Goal: Check status: Check status

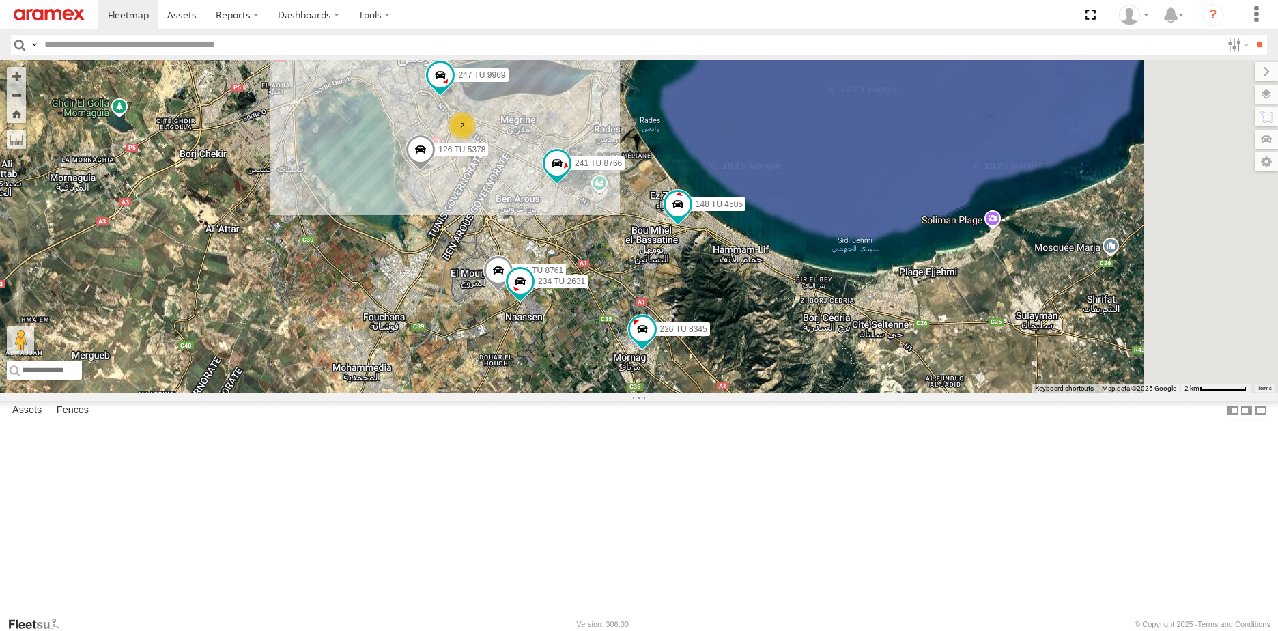
drag, startPoint x: 823, startPoint y: 465, endPoint x: 495, endPoint y: 489, distance: 329.1
click at [495, 393] on div "234 TU 2632 241 TU 8764 241 TU 8765 148 TU 4505 241 TU 8770 241 TU 8766 226 TU …" at bounding box center [639, 226] width 1278 height 333
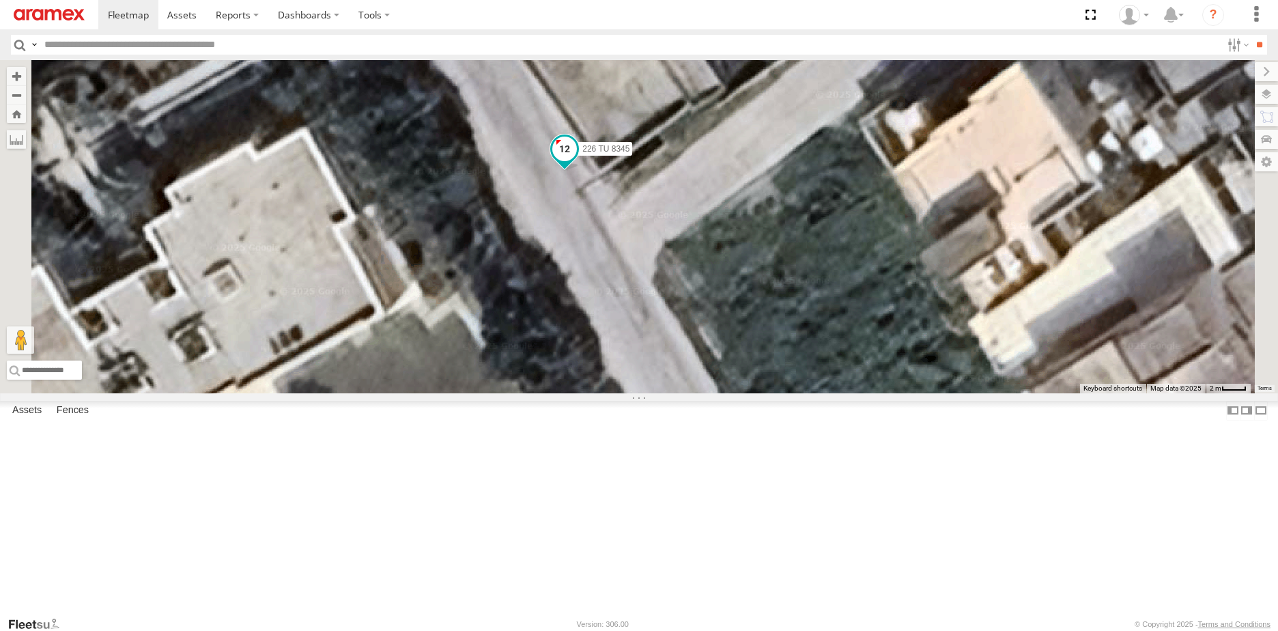
click at [579, 171] on span at bounding box center [564, 152] width 30 height 37
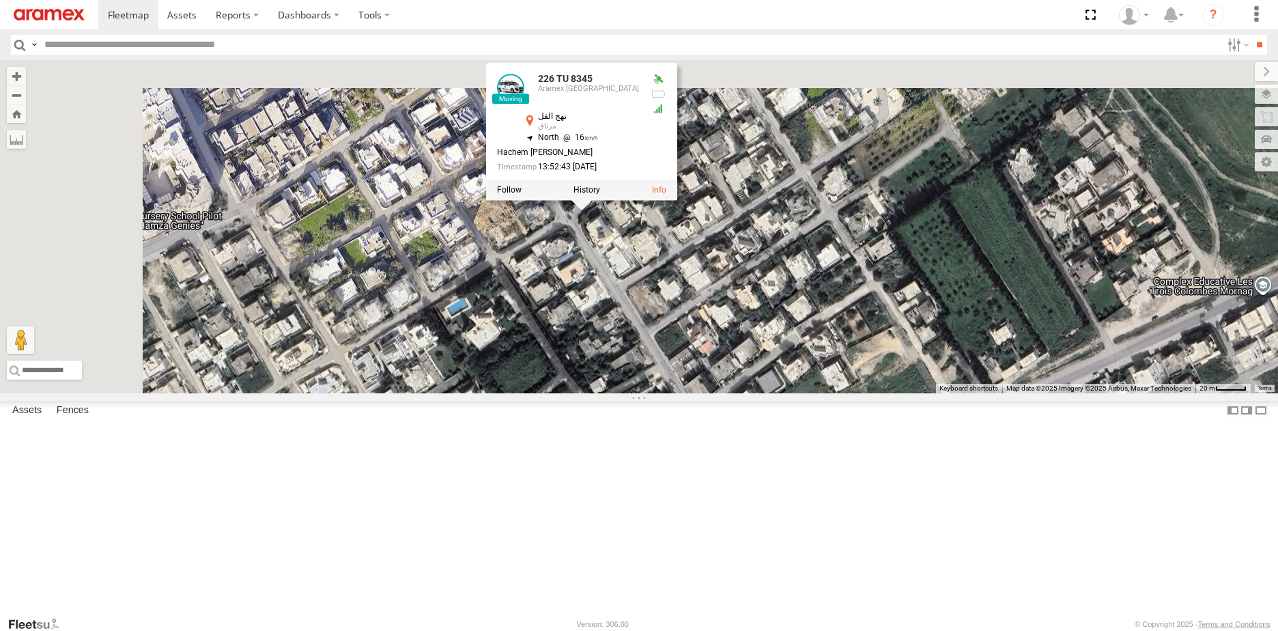
drag, startPoint x: 683, startPoint y: 281, endPoint x: 804, endPoint y: 454, distance: 210.7
click at [804, 393] on div "234 TU 2632 241 TU 8764 241 TU 8765 148 TU 4505 241 TU 8770 241 TU 8766 226 TU …" at bounding box center [639, 226] width 1278 height 333
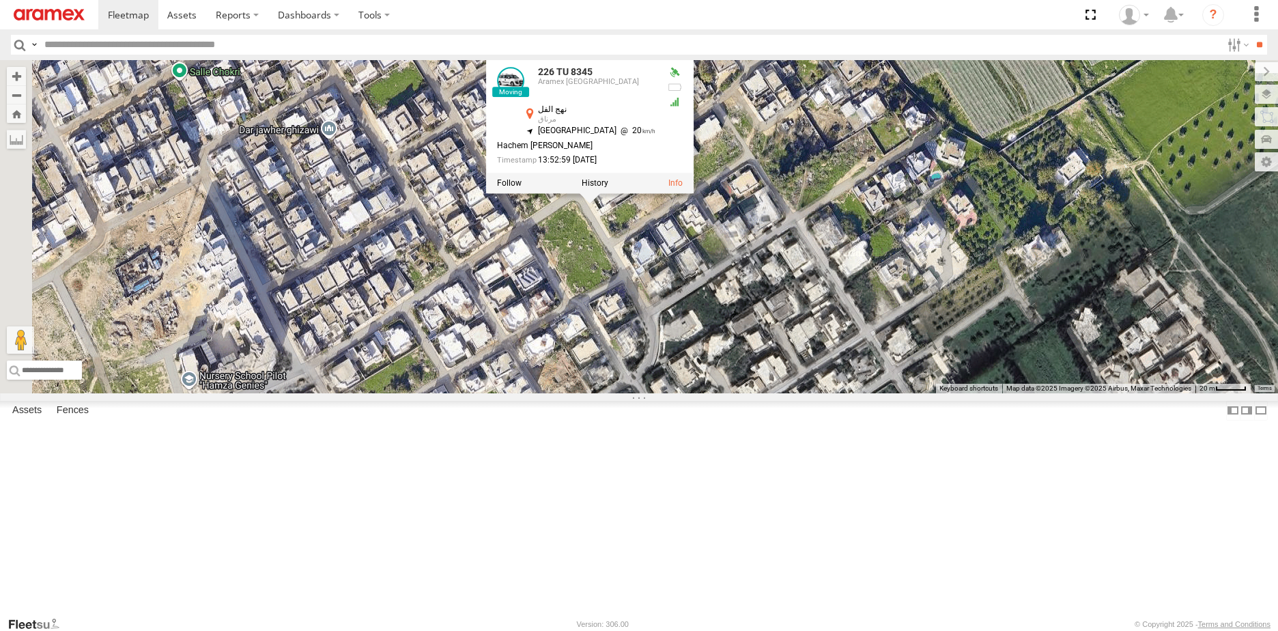
drag, startPoint x: 793, startPoint y: 351, endPoint x: 811, endPoint y: 437, distance: 87.8
click at [811, 393] on div "234 TU 2632 241 TU 8764 241 TU 8765 148 TU 4505 241 TU 8770 241 TU 8766 226 TU …" at bounding box center [639, 226] width 1278 height 333
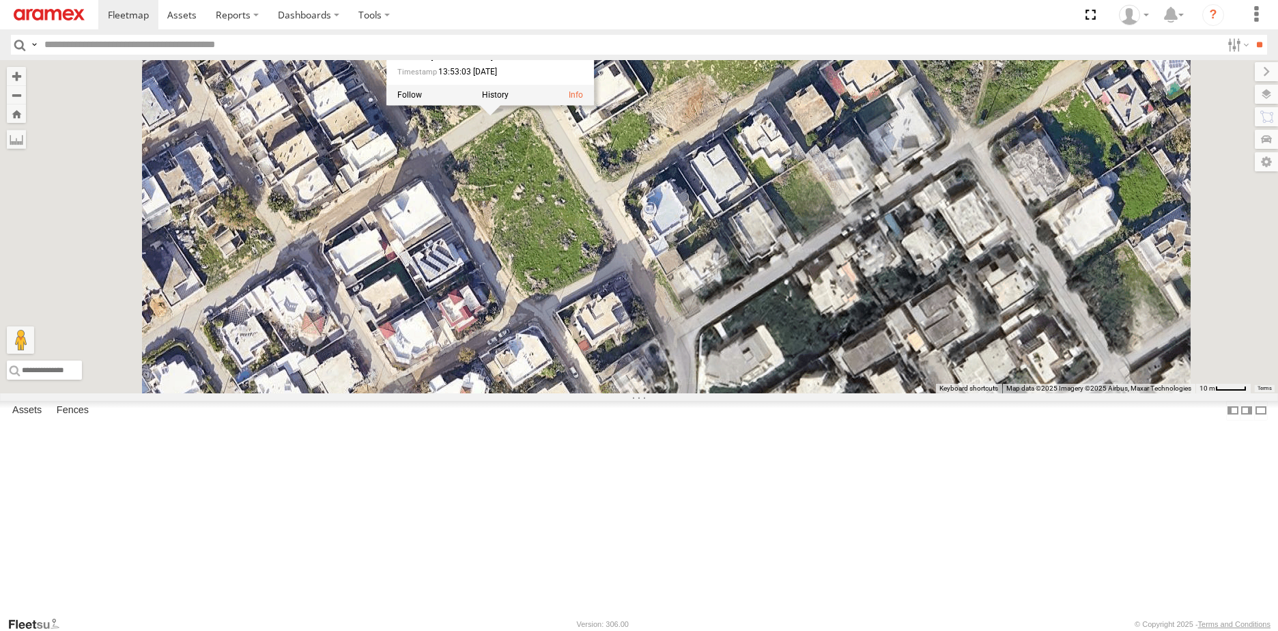
click at [798, 393] on div "234 TU 2632 241 TU 8764 241 TU 8765 148 TU 4505 241 TU 8770 241 TU 8766 226 TU …" at bounding box center [639, 226] width 1278 height 333
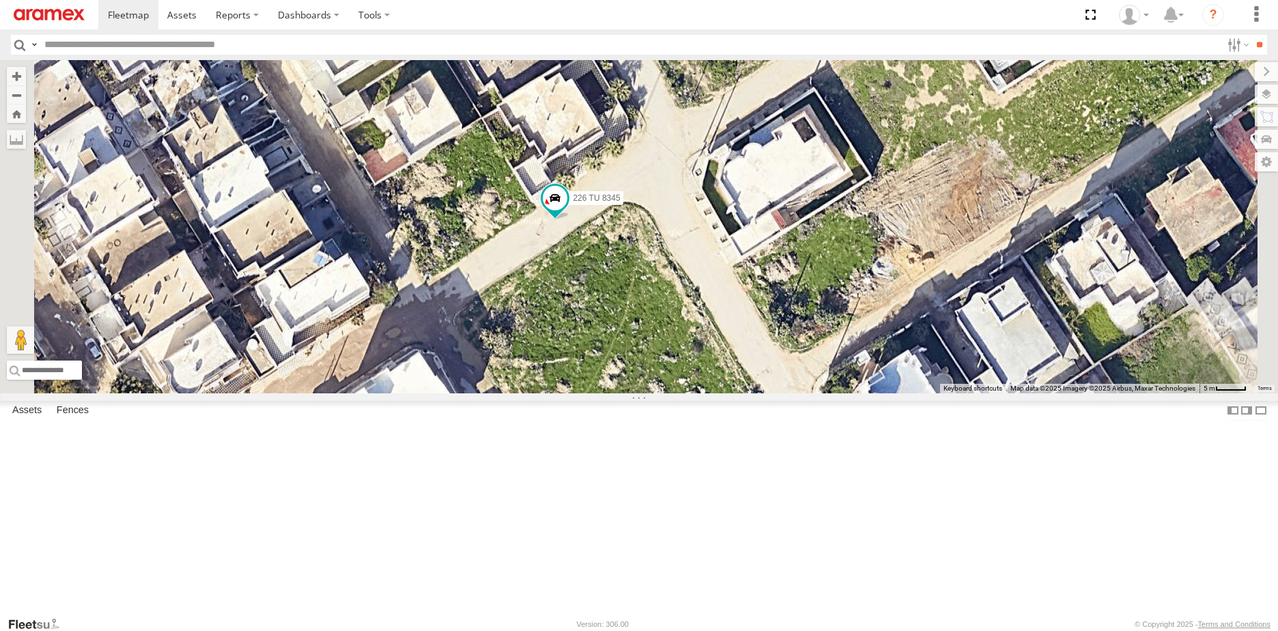
drag, startPoint x: 687, startPoint y: 213, endPoint x: 693, endPoint y: 399, distance: 185.7
click at [693, 393] on div "234 TU 2632 241 TU 8764 241 TU 8765 148 TU 4505 241 TU 8770 241 TU 8766 226 TU …" at bounding box center [639, 226] width 1278 height 333
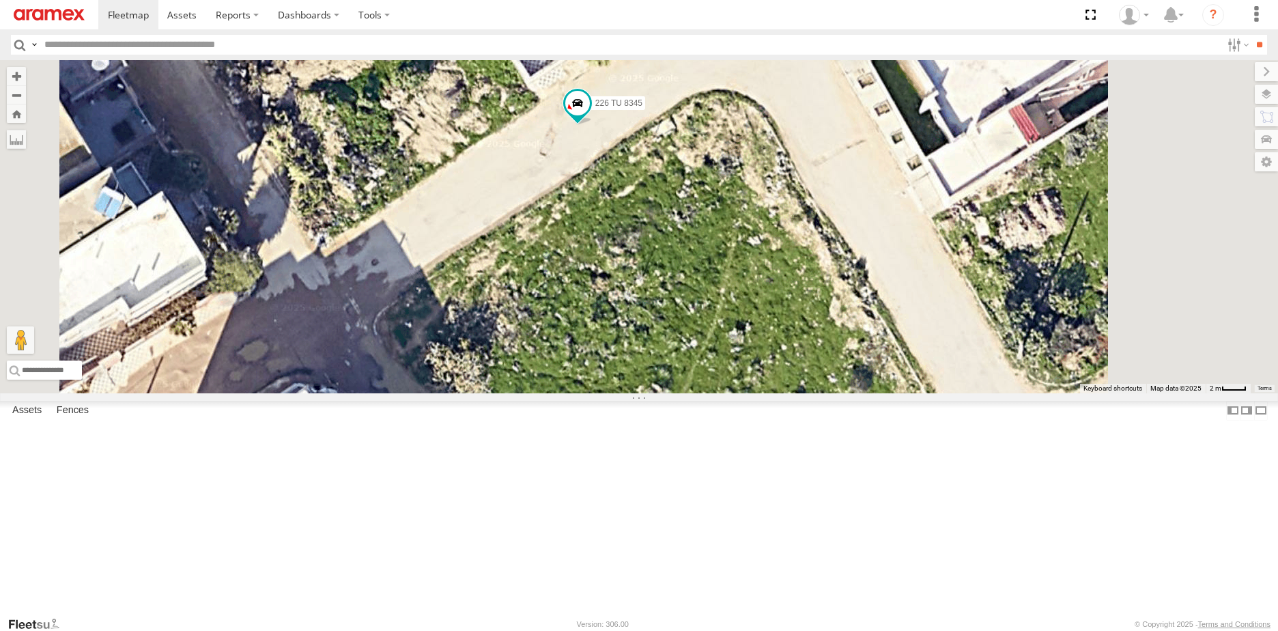
click at [0, 0] on span at bounding box center [0, 0] width 0 height 0
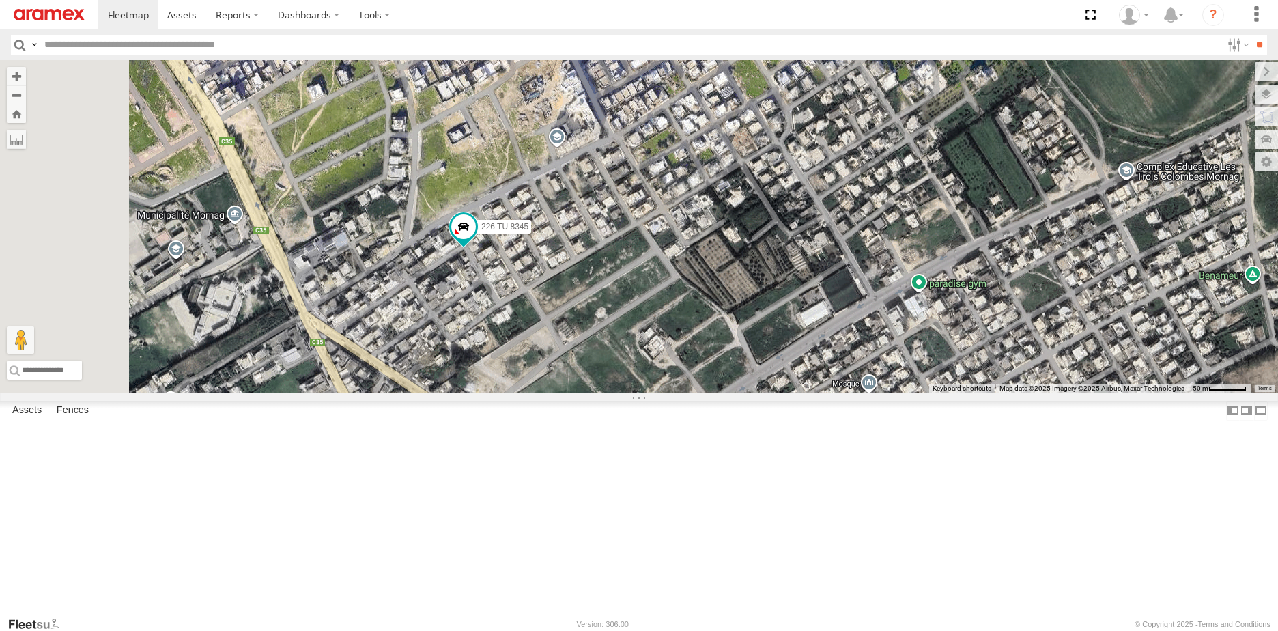
drag, startPoint x: 626, startPoint y: 381, endPoint x: 857, endPoint y: 234, distance: 273.4
click at [857, 234] on div "234 TU 2632 241 TU 8764 241 TU 8765 148 TU 4505 241 TU 8770 241 TU 8766 226 TU …" at bounding box center [639, 226] width 1278 height 333
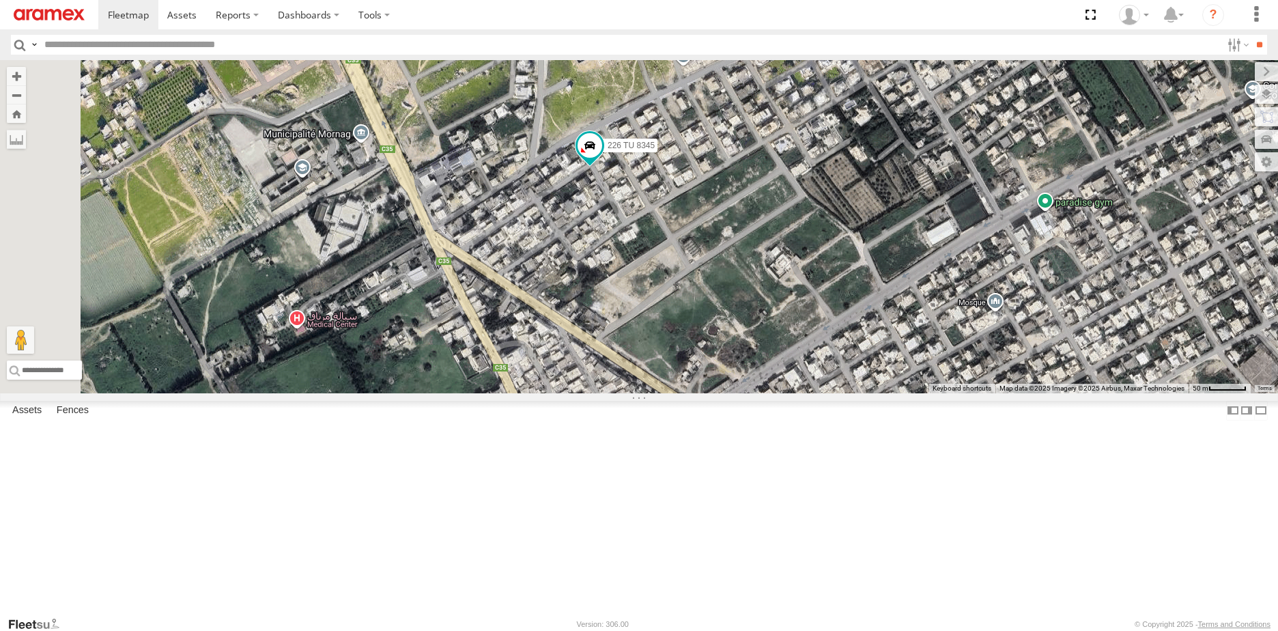
drag, startPoint x: 676, startPoint y: 369, endPoint x: 757, endPoint y: 318, distance: 95.1
click at [757, 318] on div "234 TU 2632 241 TU 8764 241 TU 8765 148 TU 4505 241 TU 8770 241 TU 8766 226 TU …" at bounding box center [639, 226] width 1278 height 333
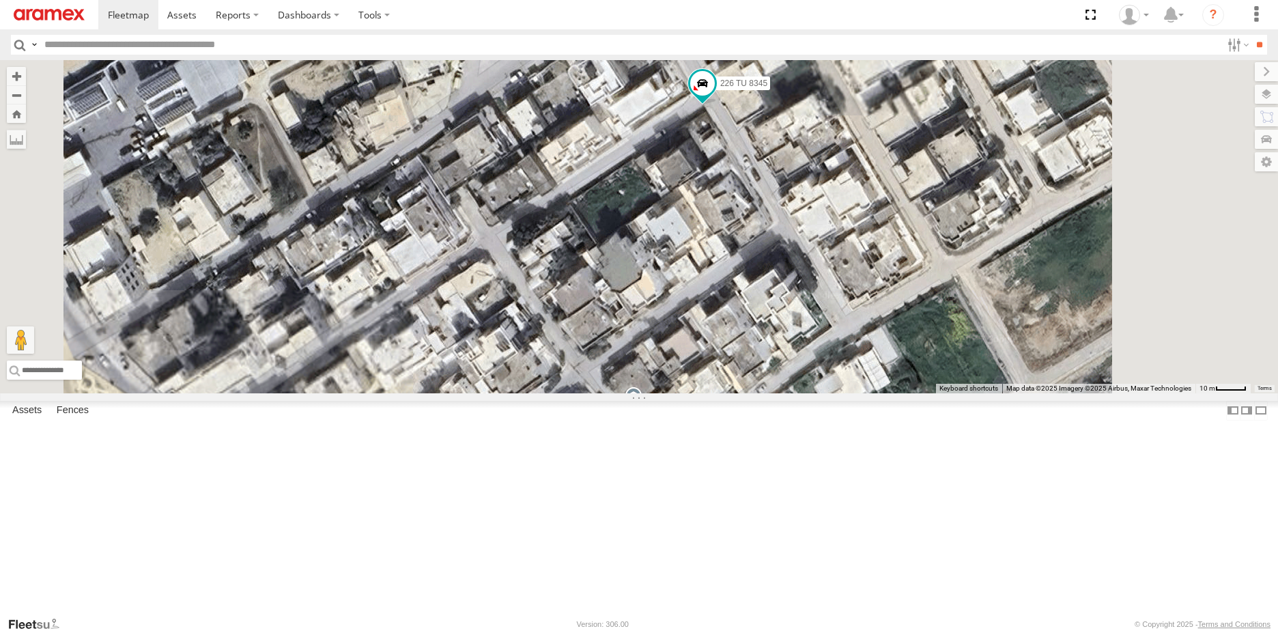
drag, startPoint x: 901, startPoint y: 169, endPoint x: 867, endPoint y: 326, distance: 160.5
click at [867, 326] on div "234 TU 2632 241 TU 8764 241 TU 8765 148 TU 4505 241 TU 8770 241 TU 8766 226 TU …" at bounding box center [639, 226] width 1278 height 333
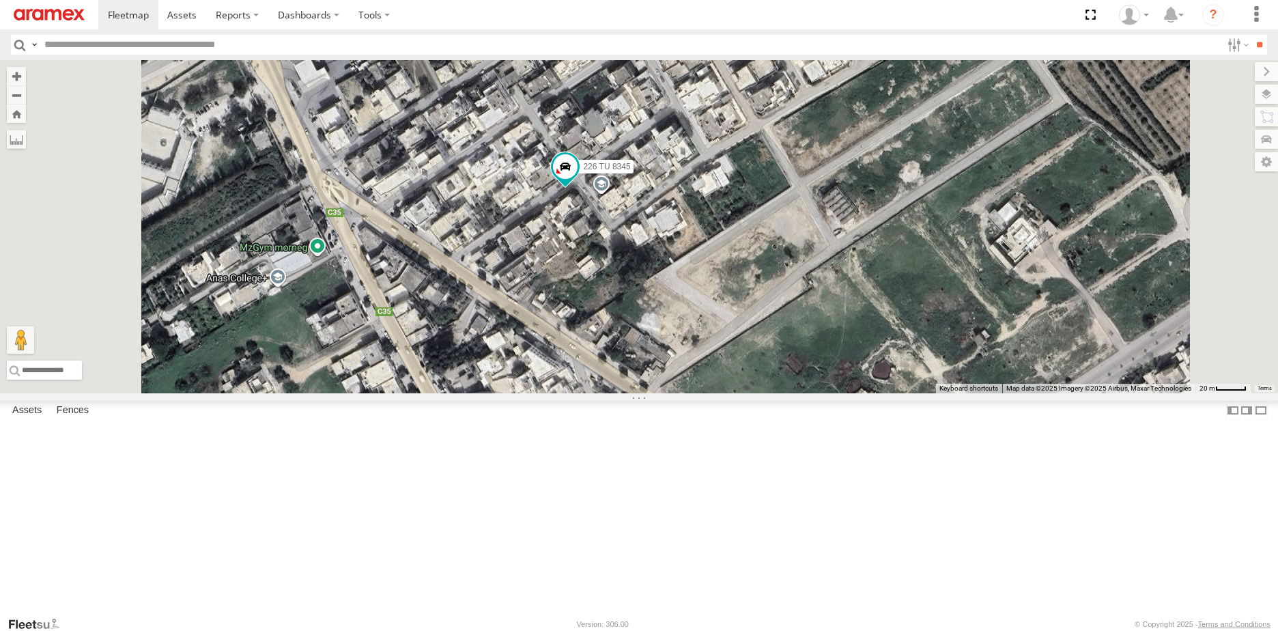
drag, startPoint x: 756, startPoint y: 487, endPoint x: 822, endPoint y: 332, distance: 168.5
click at [822, 332] on div "234 TU 2632 241 TU 8764 241 TU 8765 148 TU 4505 241 TU 8770 241 TU 8766 226 TU …" at bounding box center [639, 226] width 1278 height 333
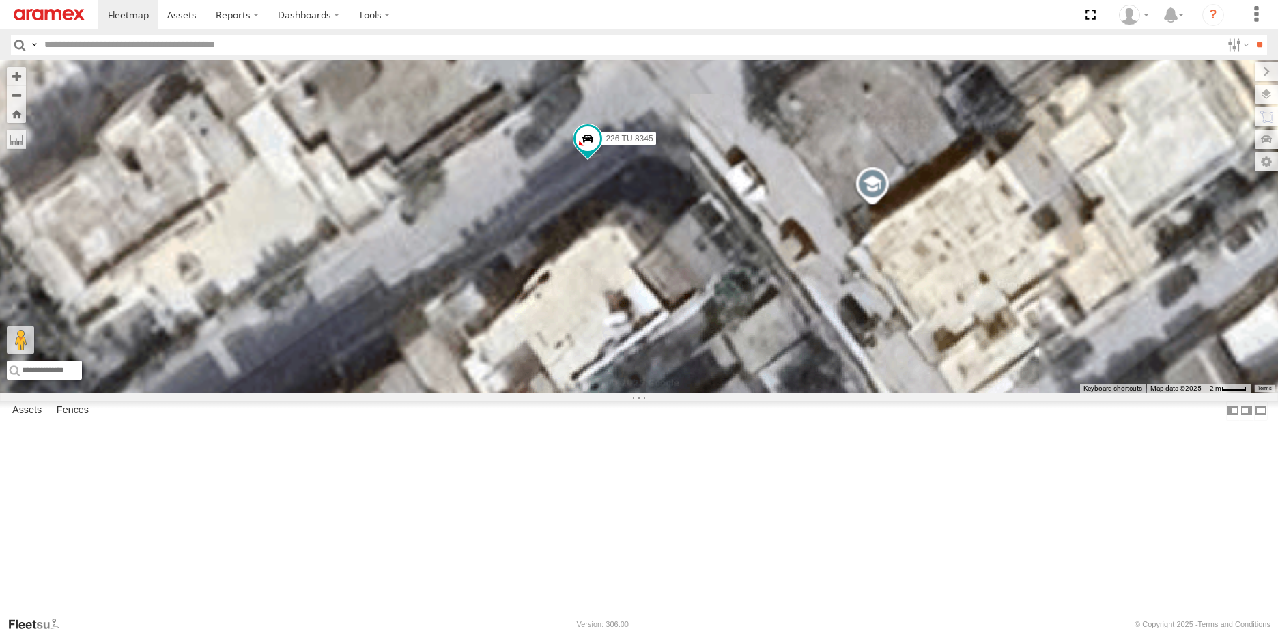
drag, startPoint x: 747, startPoint y: 173, endPoint x: 770, endPoint y: 403, distance: 231.8
click at [770, 393] on div "226 TU 8345" at bounding box center [639, 226] width 1278 height 333
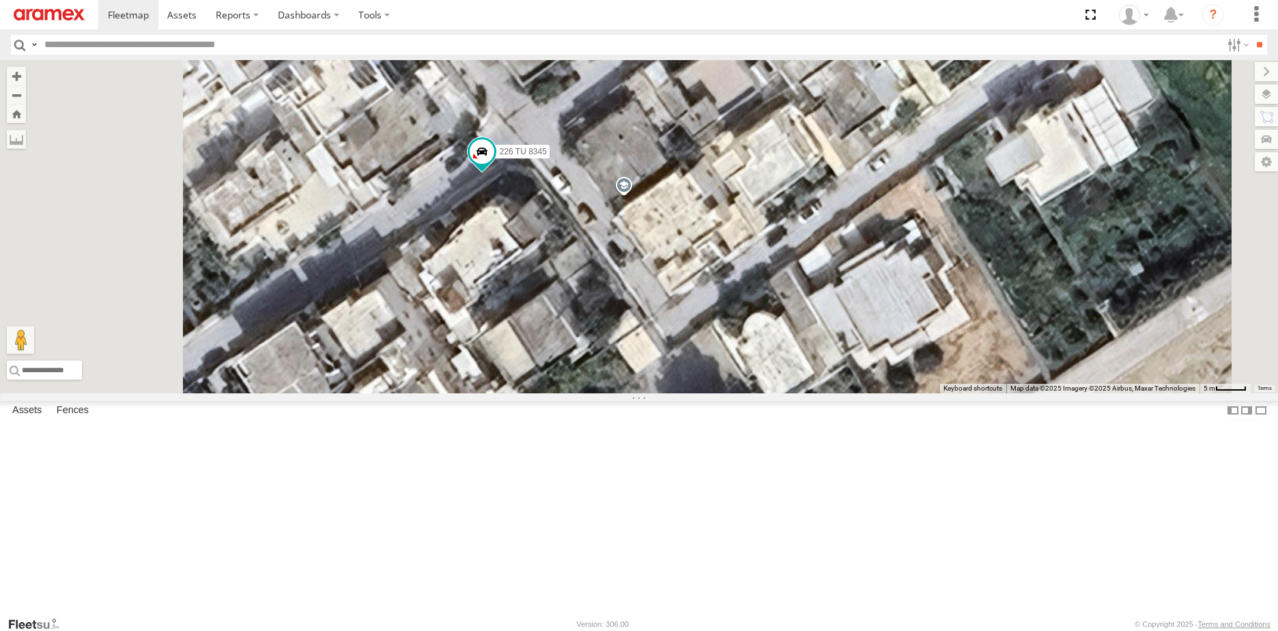
drag, startPoint x: 676, startPoint y: 384, endPoint x: 703, endPoint y: 332, distance: 57.7
click at [702, 332] on div "226 TU 8345" at bounding box center [639, 226] width 1278 height 333
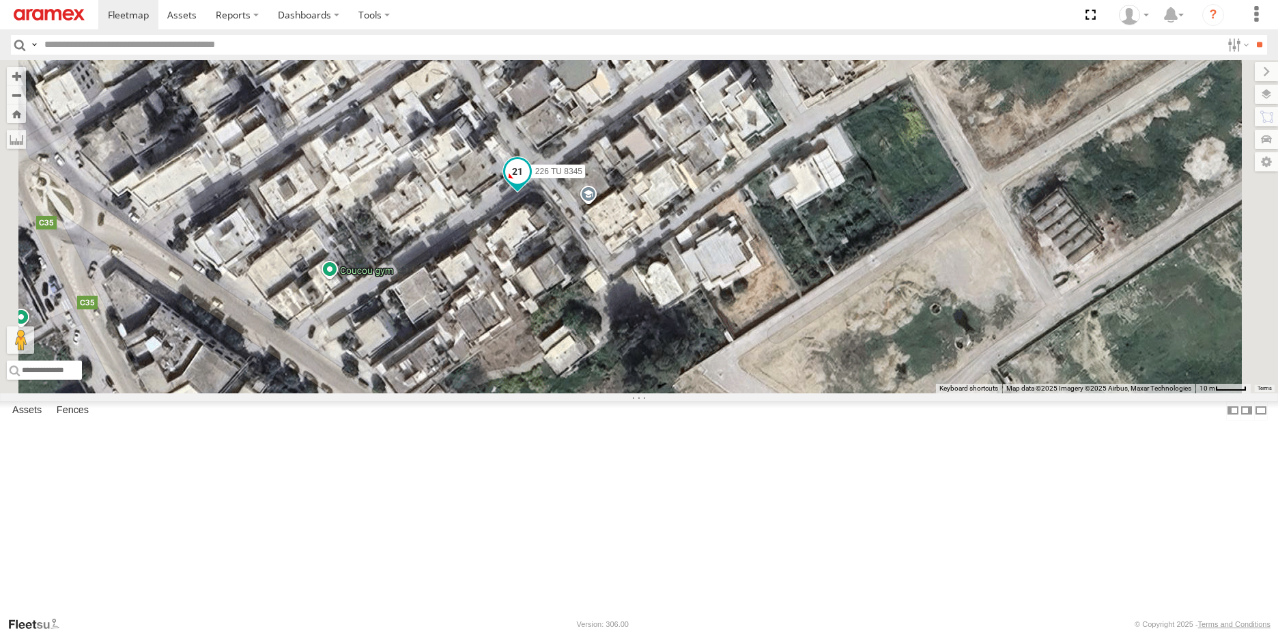
click at [530, 184] on span at bounding box center [517, 171] width 25 height 25
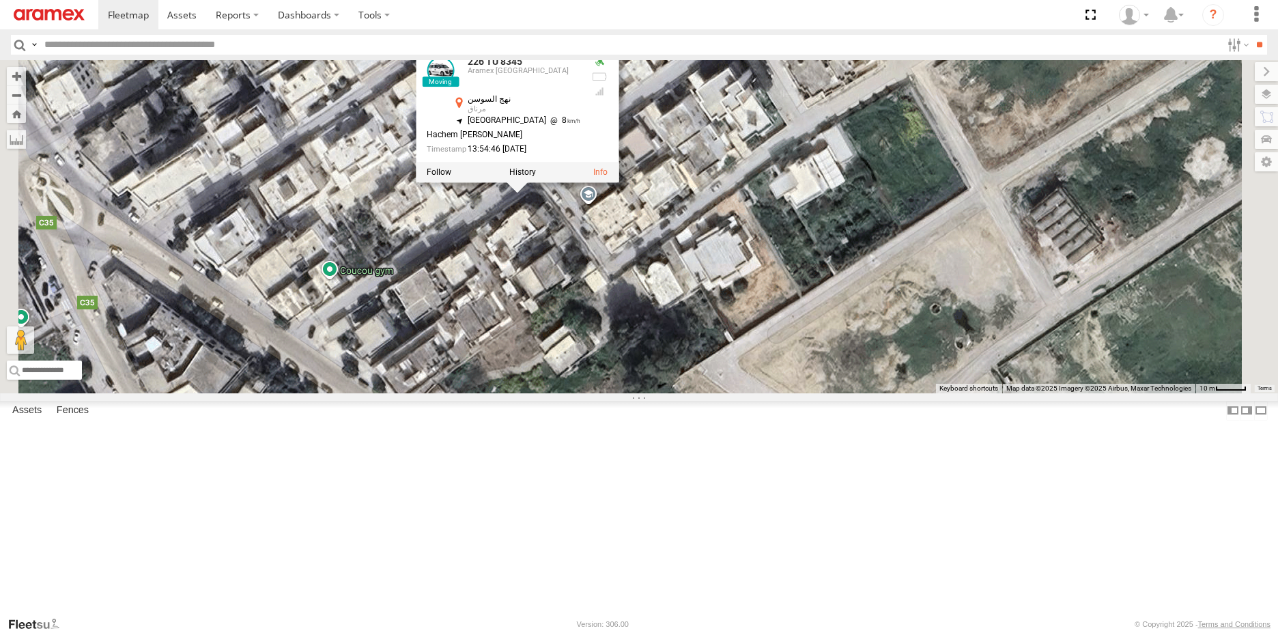
click at [665, 325] on div "226 TU 8345 226 TU 8345 Aramex Tunisia نهج السوسن مرناق 36.68296 , 10.28791 Sou…" at bounding box center [639, 226] width 1278 height 333
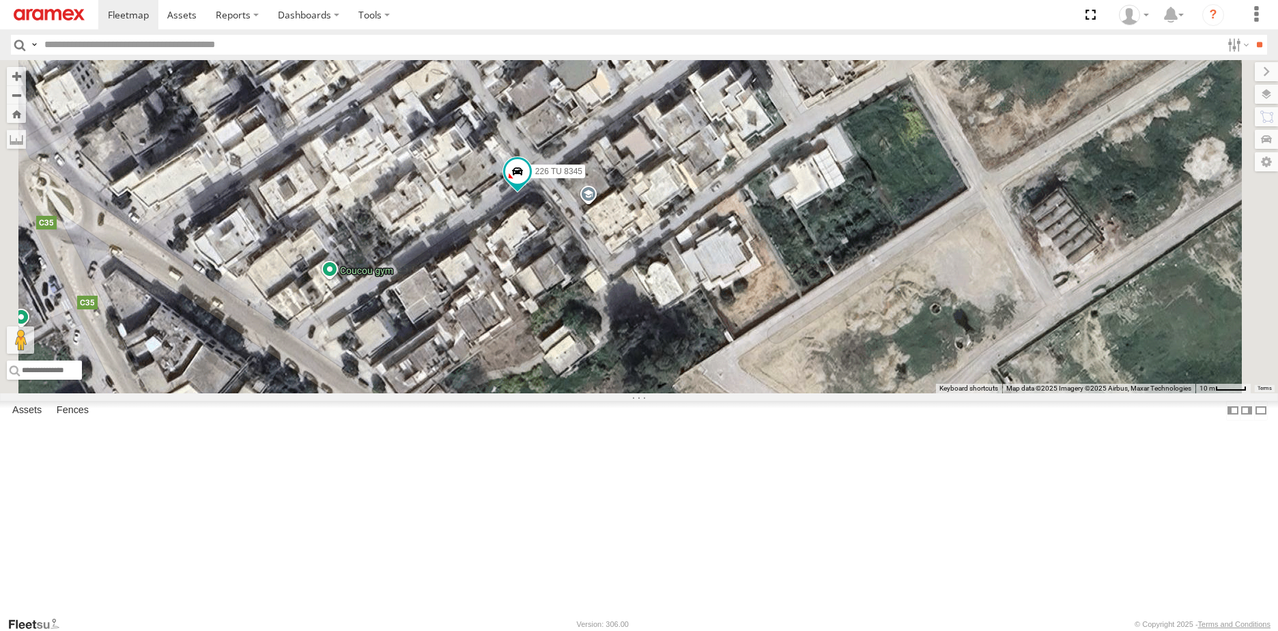
click at [665, 325] on div "226 TU 8345" at bounding box center [639, 226] width 1278 height 333
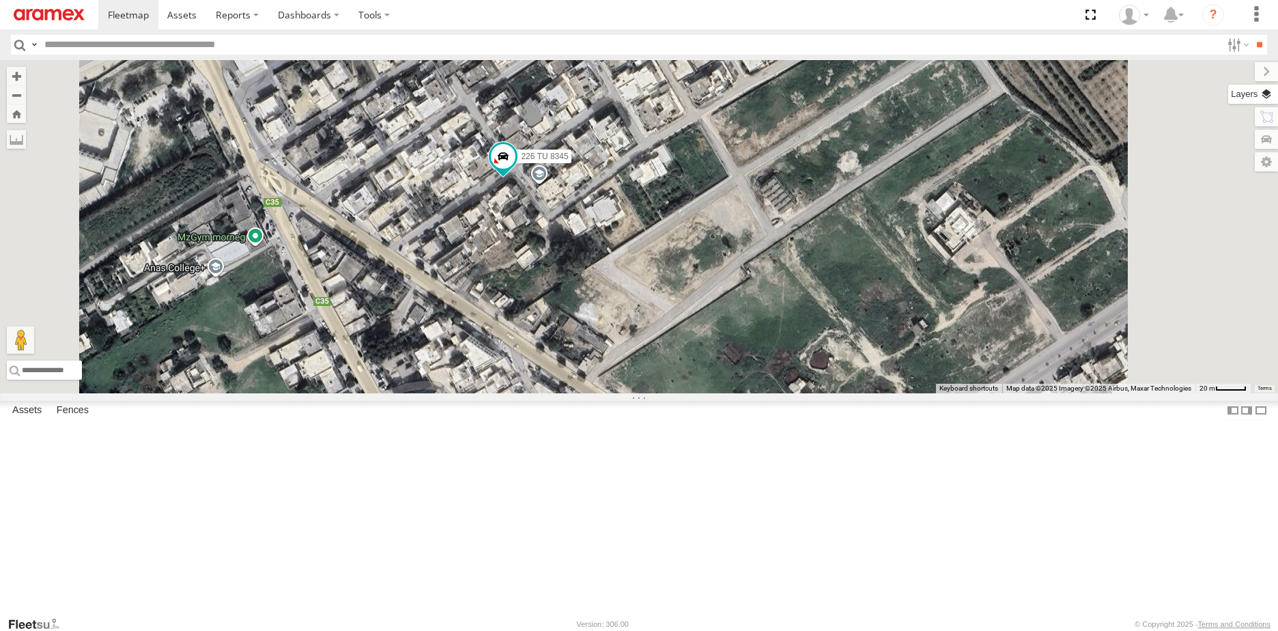
click at [1268, 98] on label at bounding box center [1253, 94] width 50 height 19
click at [0, 0] on span "Overlays" at bounding box center [0, 0] width 0 height 0
click at [0, 0] on span "Traffic" at bounding box center [0, 0] width 0 height 0
click at [0, 0] on span "Transit" at bounding box center [0, 0] width 0 height 0
click at [1077, 250] on div "226 TU 8345" at bounding box center [639, 226] width 1278 height 333
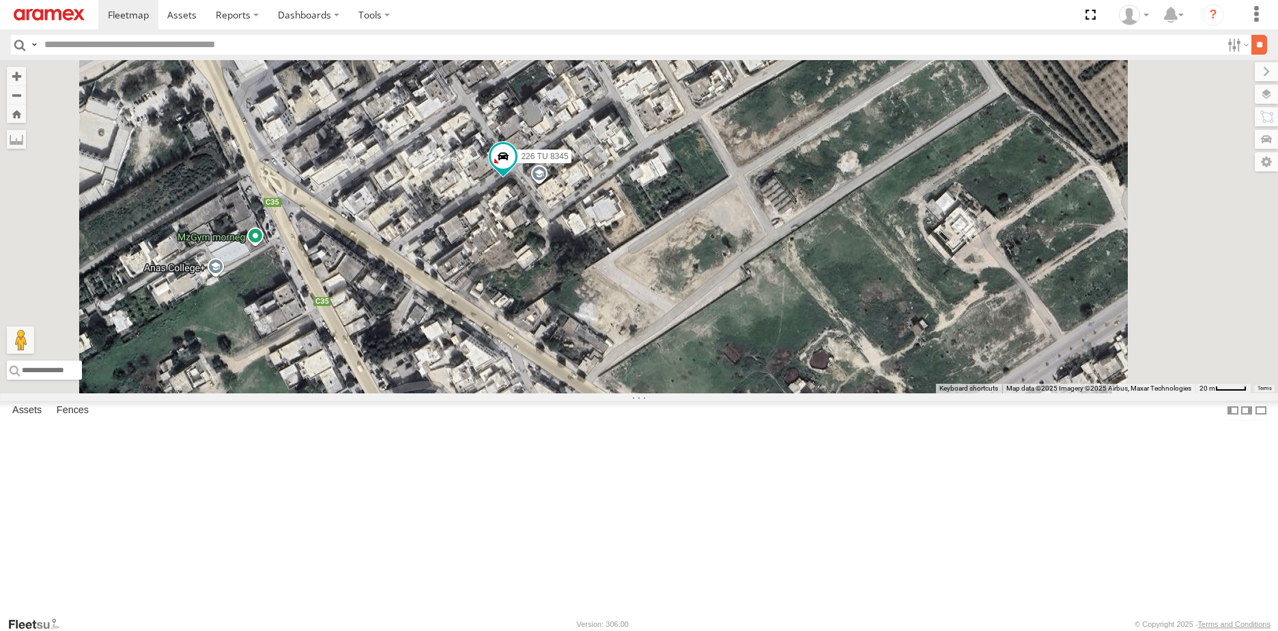
click at [1260, 48] on input "**" at bounding box center [1259, 45] width 16 height 20
click at [925, 329] on div "226 TU 8345" at bounding box center [639, 226] width 1278 height 333
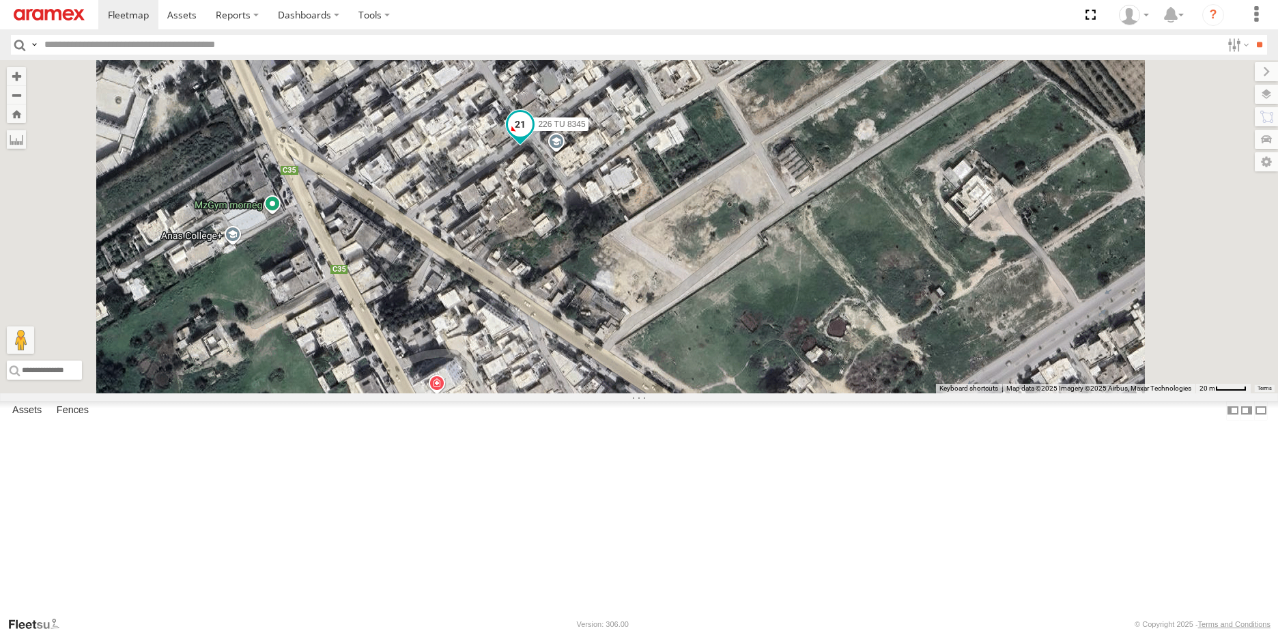
click at [532, 137] on span at bounding box center [520, 125] width 25 height 25
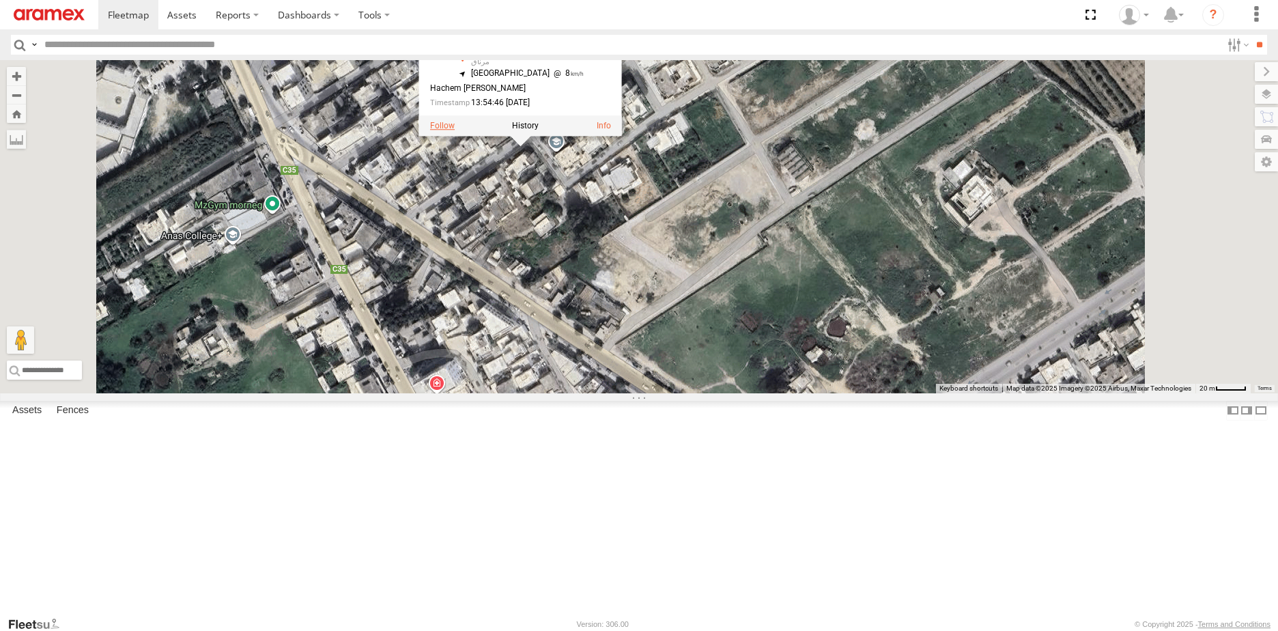
click at [455, 131] on label at bounding box center [442, 126] width 25 height 10
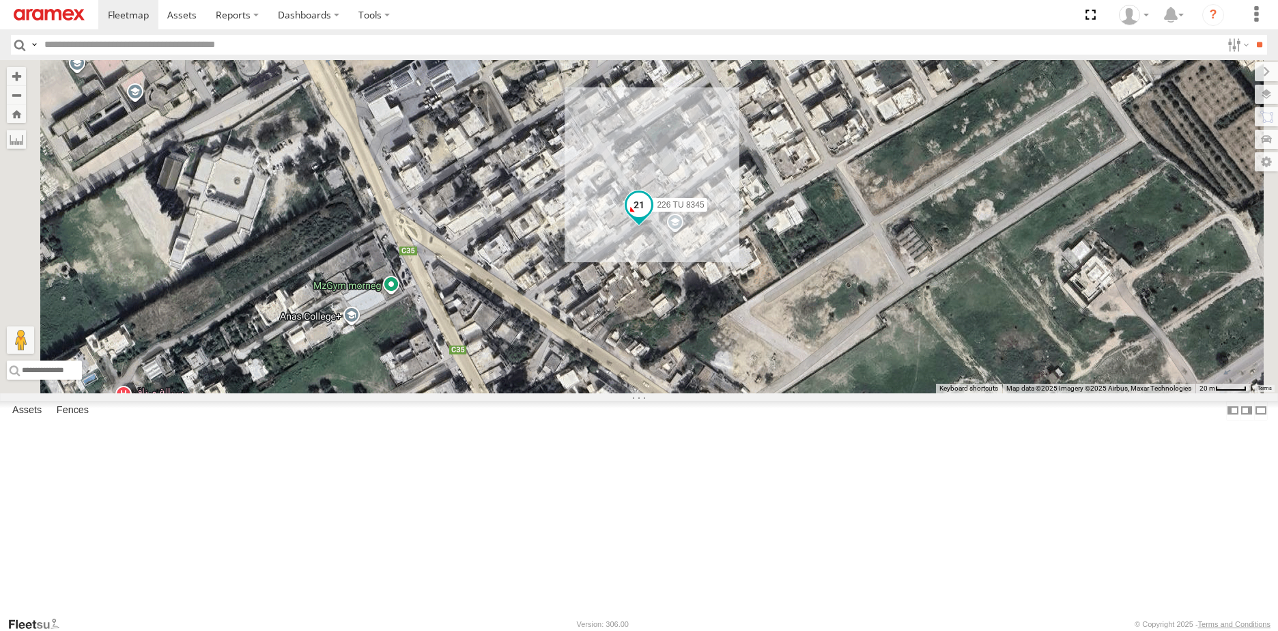
click at [654, 227] on span at bounding box center [639, 208] width 30 height 37
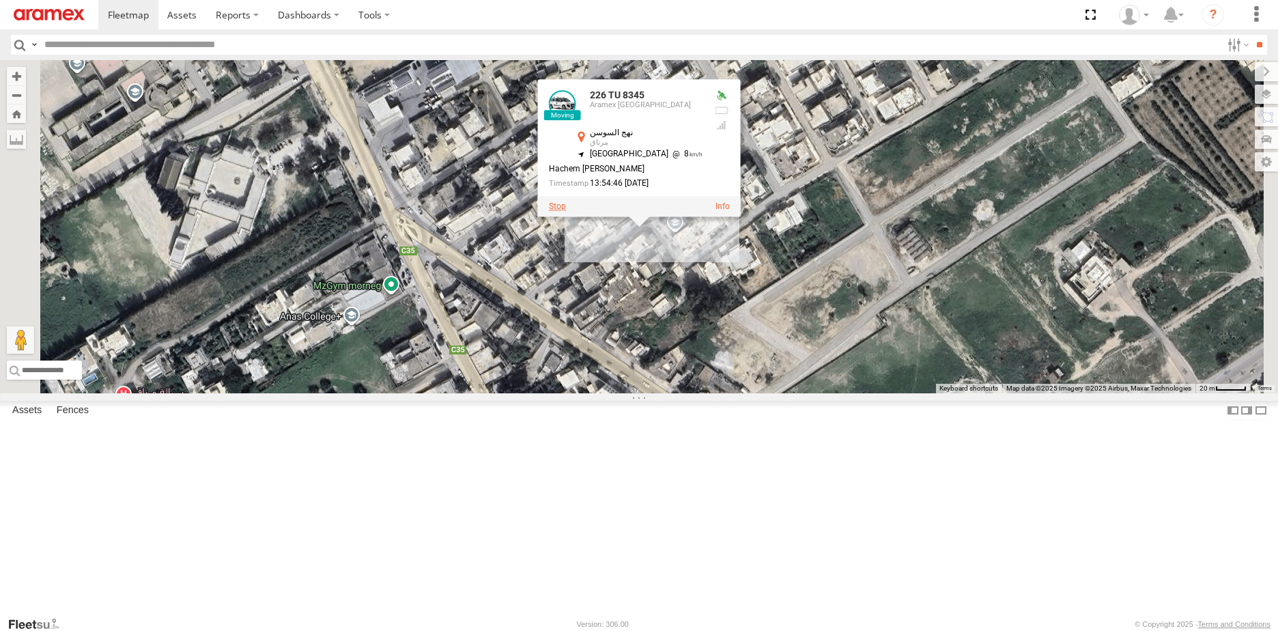
click at [566, 212] on label at bounding box center [557, 207] width 17 height 10
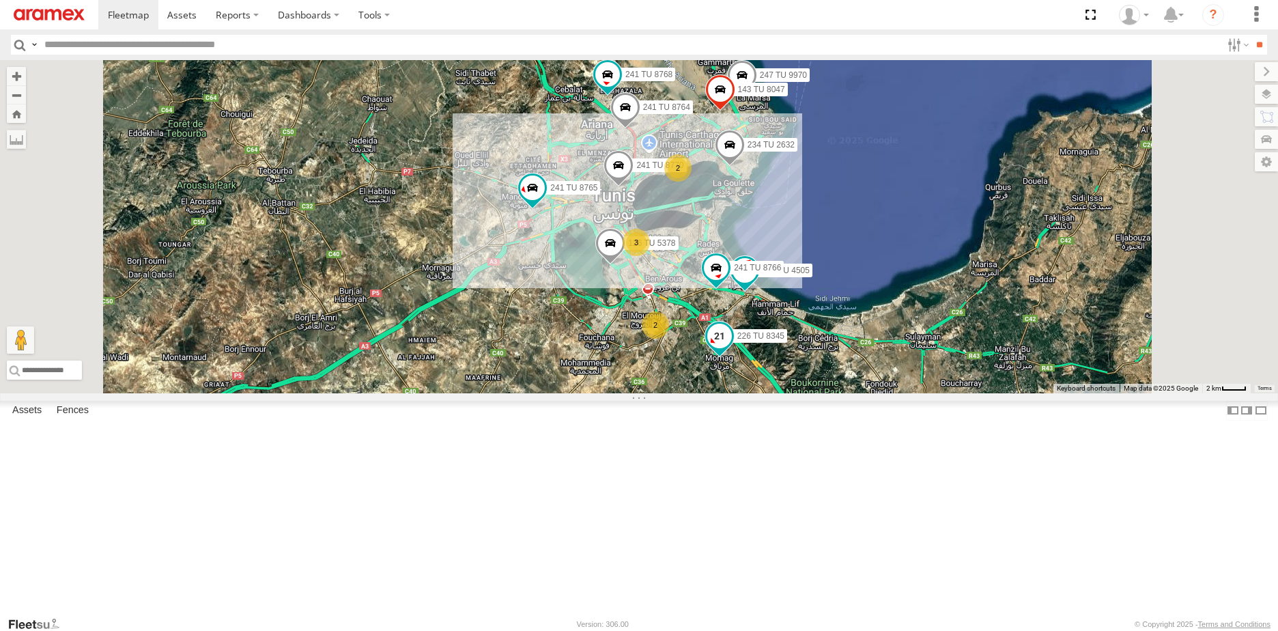
click at [732, 348] on span at bounding box center [719, 335] width 25 height 25
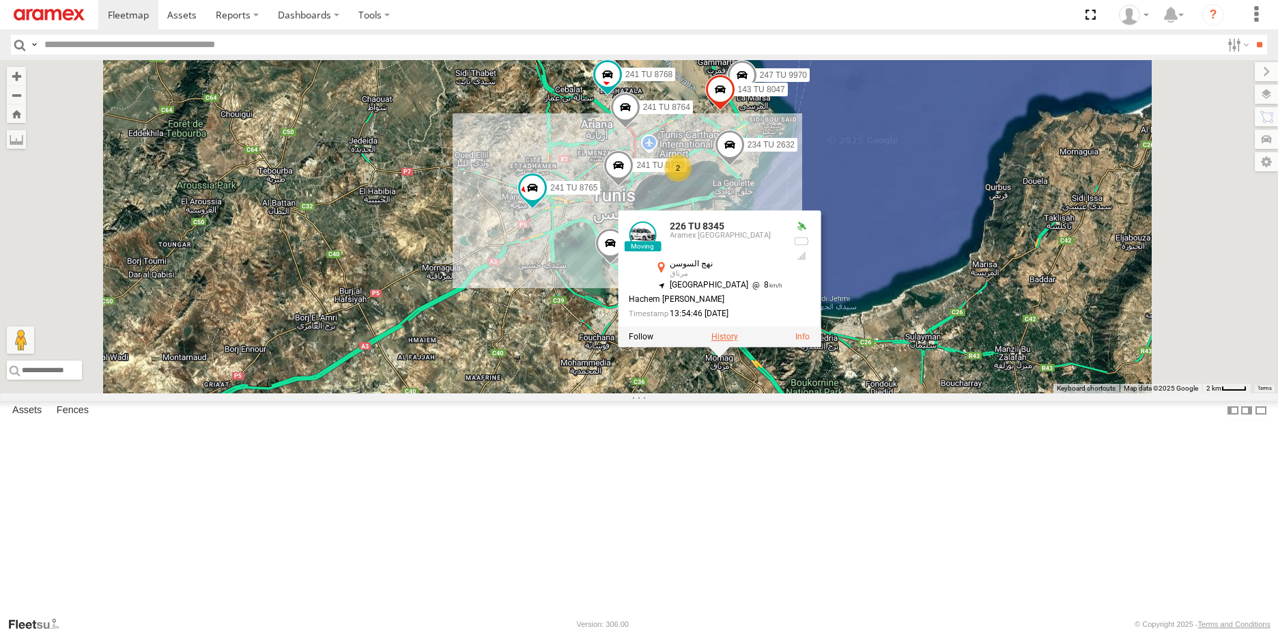
click at [738, 342] on label at bounding box center [724, 337] width 27 height 10
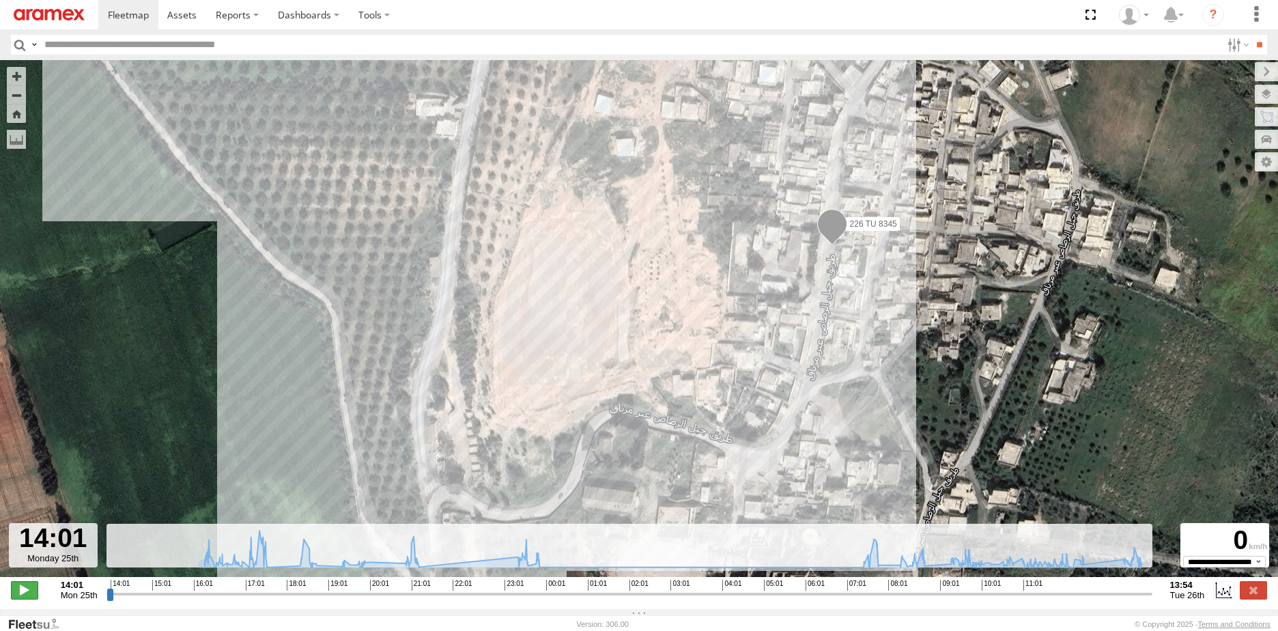
click at [21, 599] on span at bounding box center [24, 590] width 27 height 18
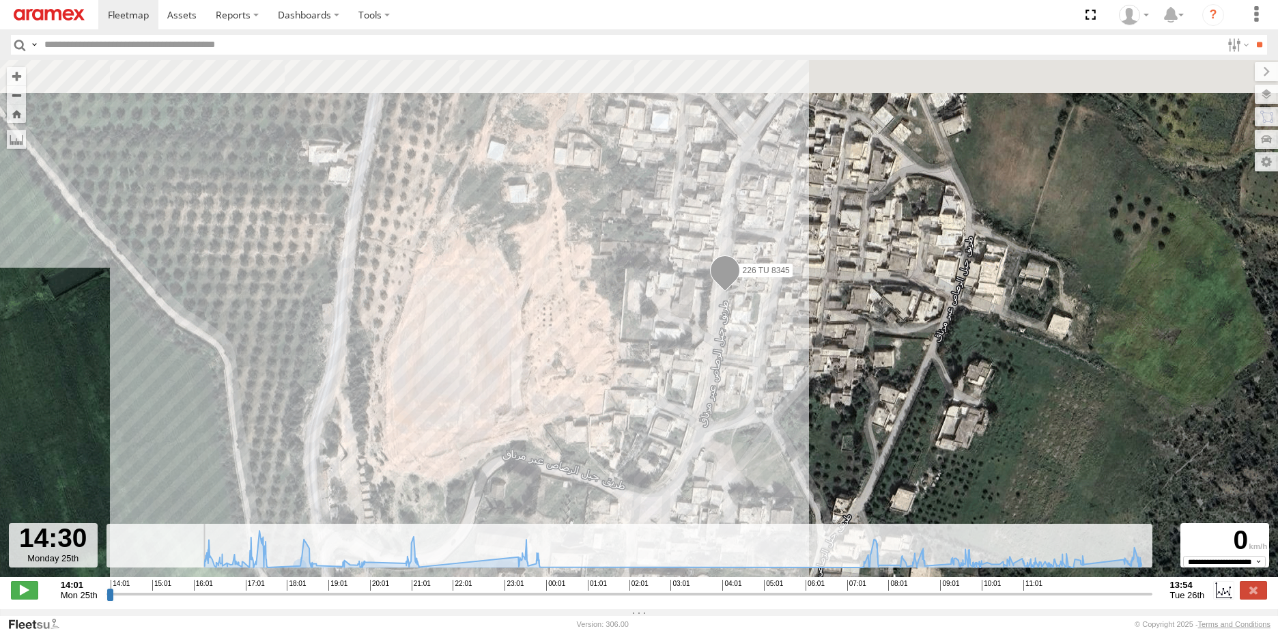
drag, startPoint x: 773, startPoint y: 405, endPoint x: 707, endPoint y: 491, distance: 108.5
click at [707, 491] on div "226 TU 8345 16:08 Mon 16:08 Mon 17:02 Mon 17:08 Mon 17:15 Mon 17:36 Mon 18:10 M…" at bounding box center [639, 325] width 1278 height 531
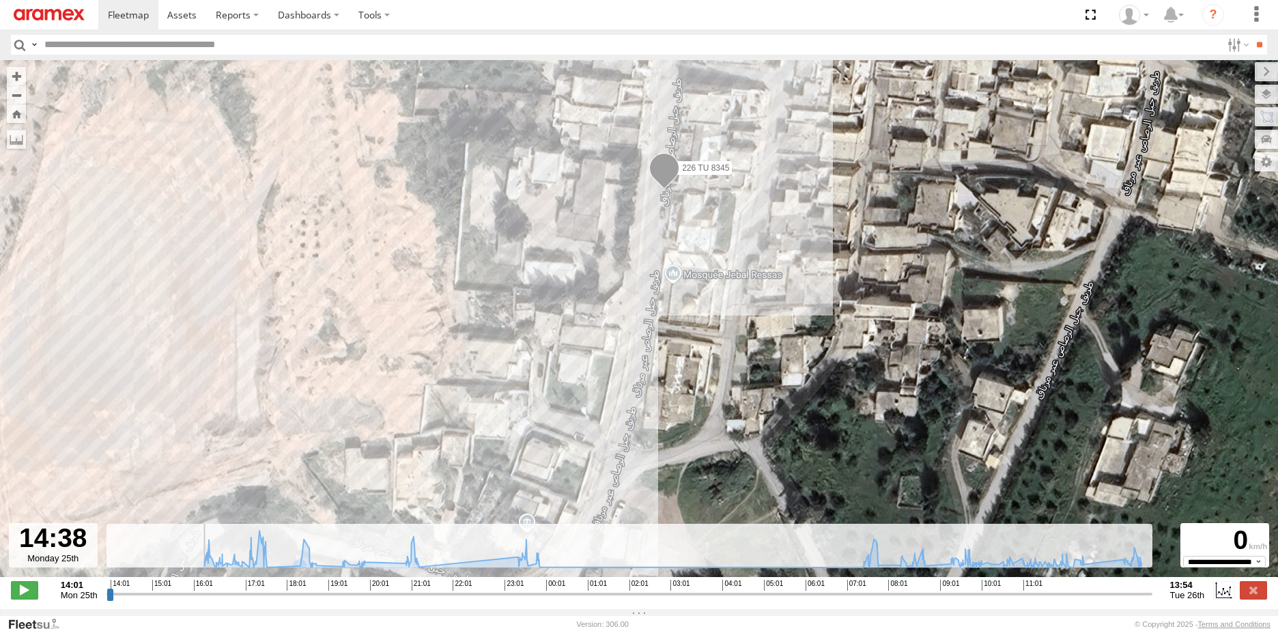
click at [665, 179] on span at bounding box center [664, 172] width 30 height 37
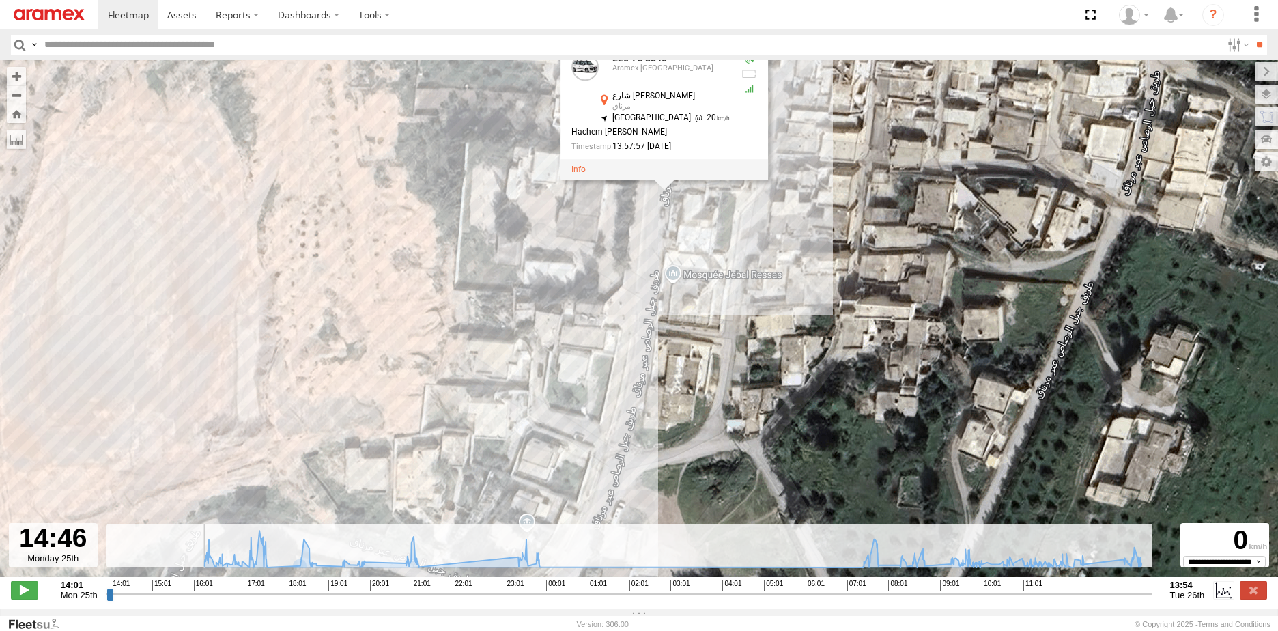
click at [588, 178] on div at bounding box center [663, 170] width 207 height 20
click at [586, 175] on link at bounding box center [578, 170] width 14 height 10
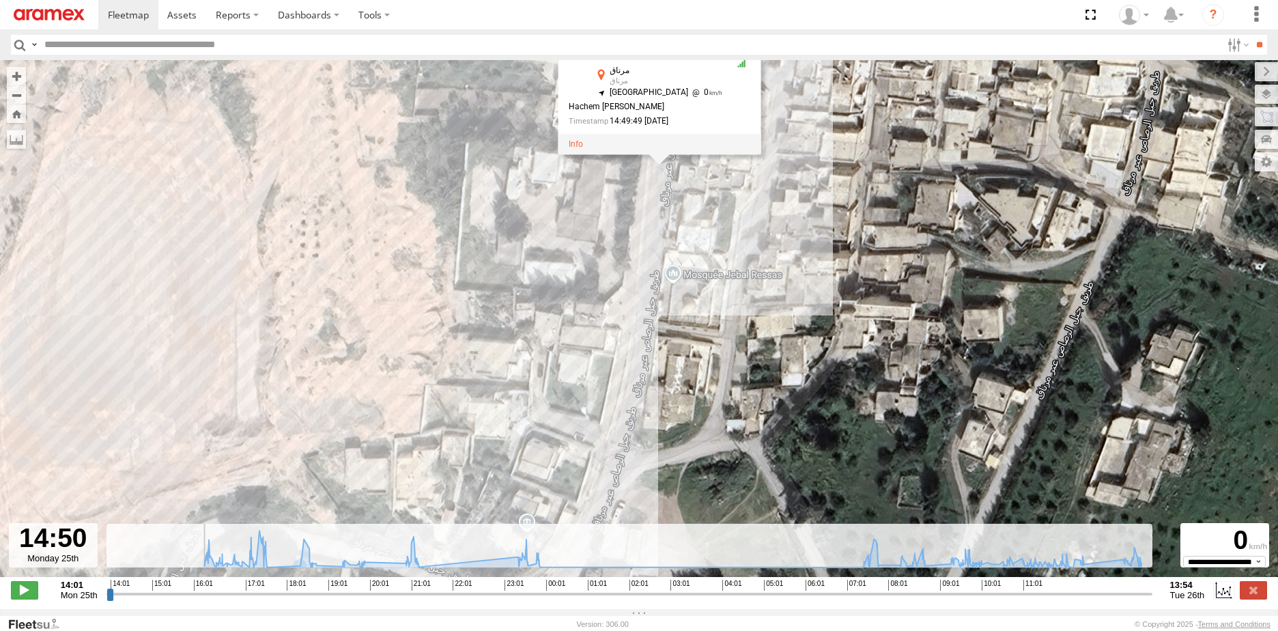
type input "**********"
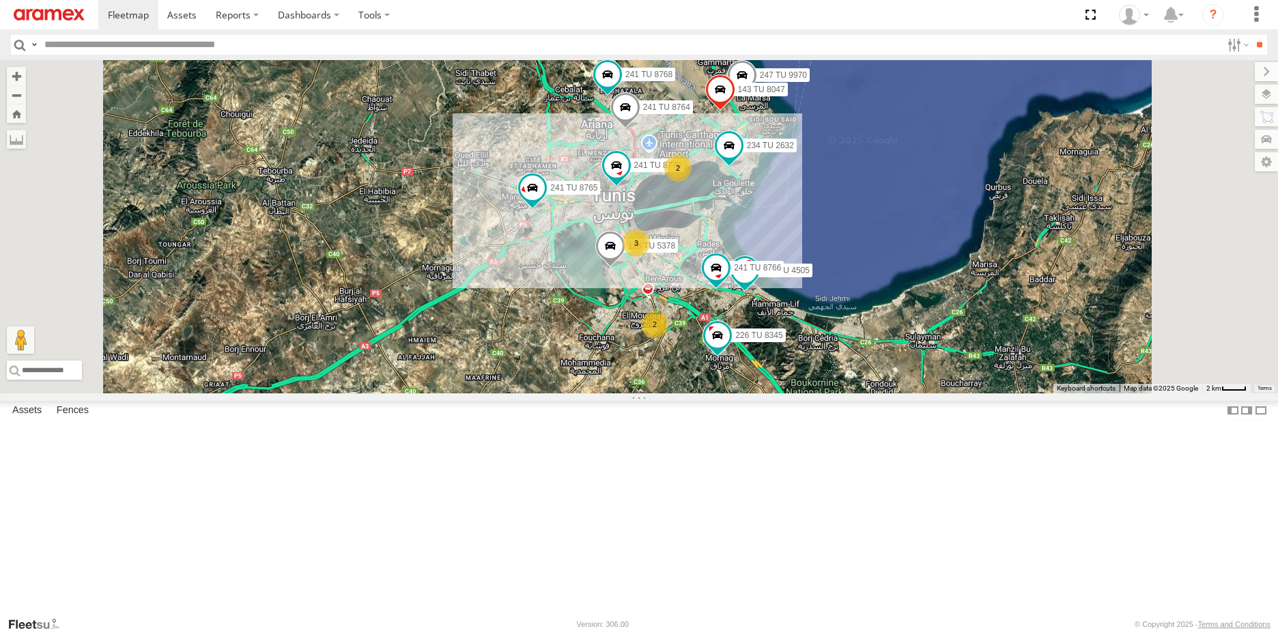
click at [0, 0] on div "226 TU 8345" at bounding box center [0, 0] width 0 height 0
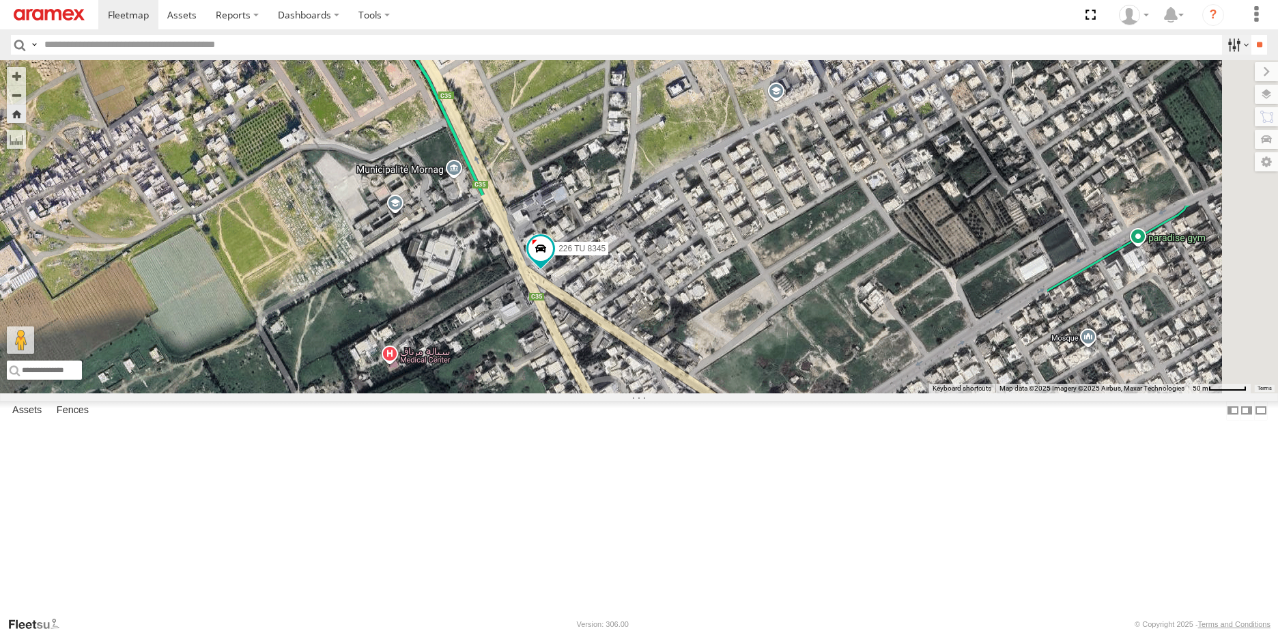
click at [1235, 44] on label at bounding box center [1236, 45] width 29 height 20
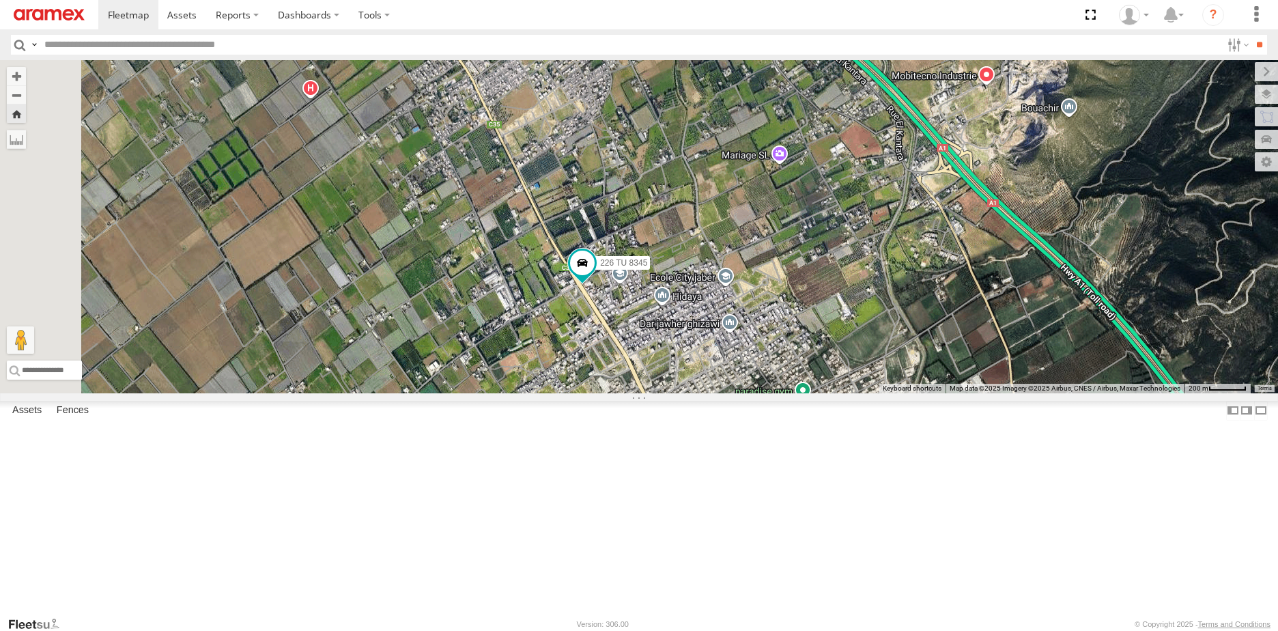
drag, startPoint x: 685, startPoint y: 262, endPoint x: 793, endPoint y: 457, distance: 223.0
click at [793, 393] on div "226 TU 8345" at bounding box center [639, 226] width 1278 height 333
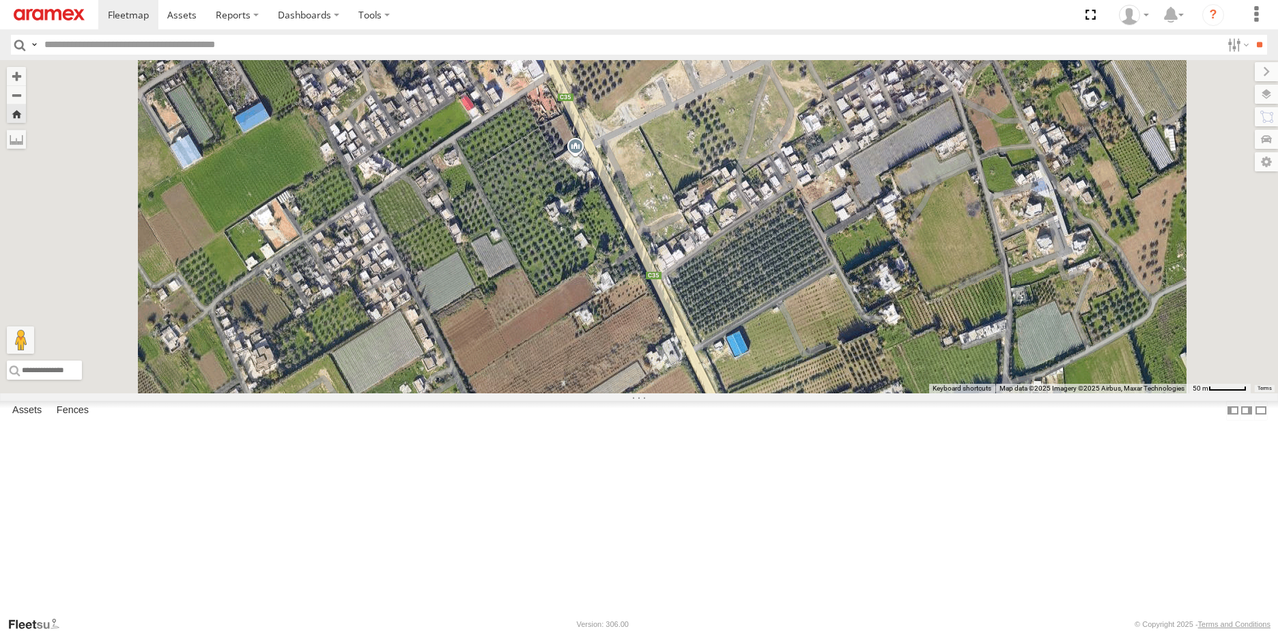
drag, startPoint x: 685, startPoint y: 182, endPoint x: 751, endPoint y: 384, distance: 213.0
click at [751, 384] on div "226 TU 8345" at bounding box center [639, 226] width 1278 height 333
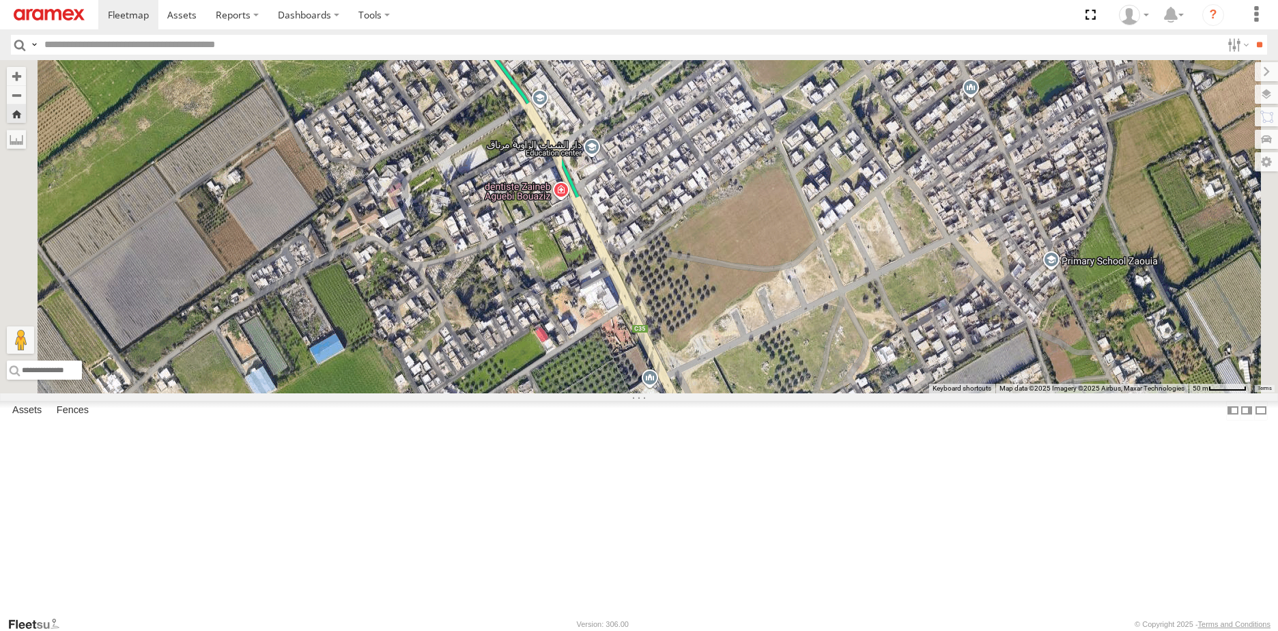
drag, startPoint x: 680, startPoint y: 277, endPoint x: 753, endPoint y: 502, distance: 236.5
click at [753, 393] on div "226 TU 8345" at bounding box center [639, 226] width 1278 height 333
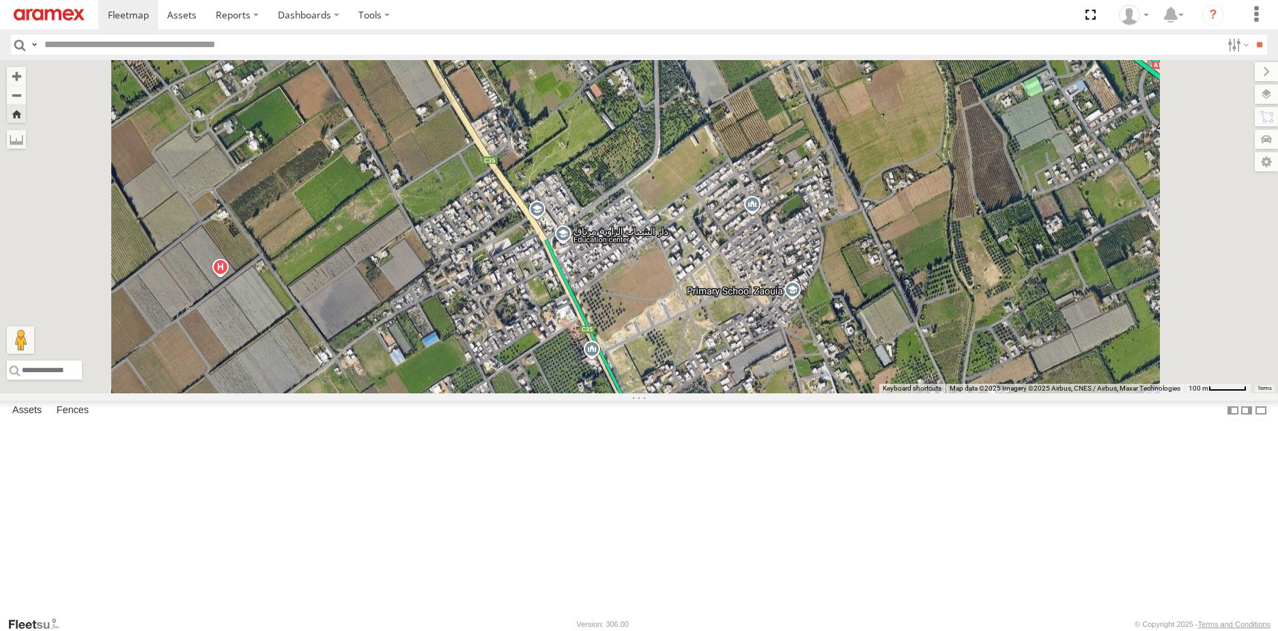
drag, startPoint x: 777, startPoint y: 579, endPoint x: 691, endPoint y: 387, distance: 211.1
click at [691, 388] on div "226 TU 8345" at bounding box center [639, 226] width 1278 height 333
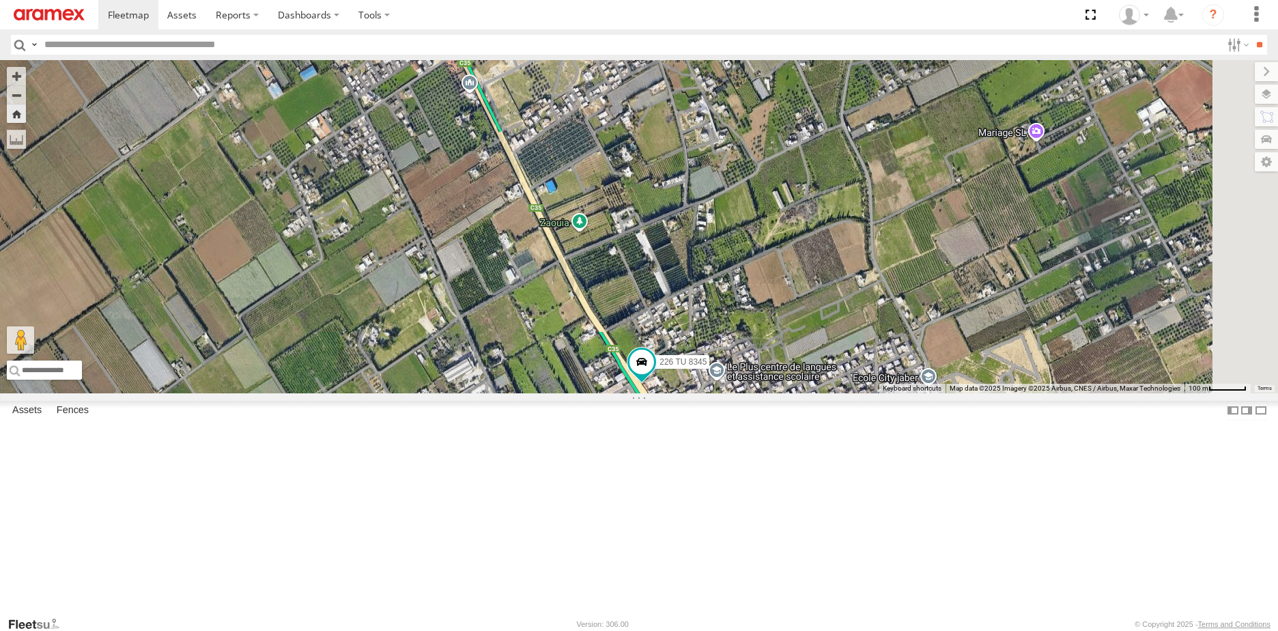
drag, startPoint x: 764, startPoint y: 509, endPoint x: 659, endPoint y: 364, distance: 178.4
click at [659, 365] on div "226 TU 8345" at bounding box center [639, 226] width 1278 height 333
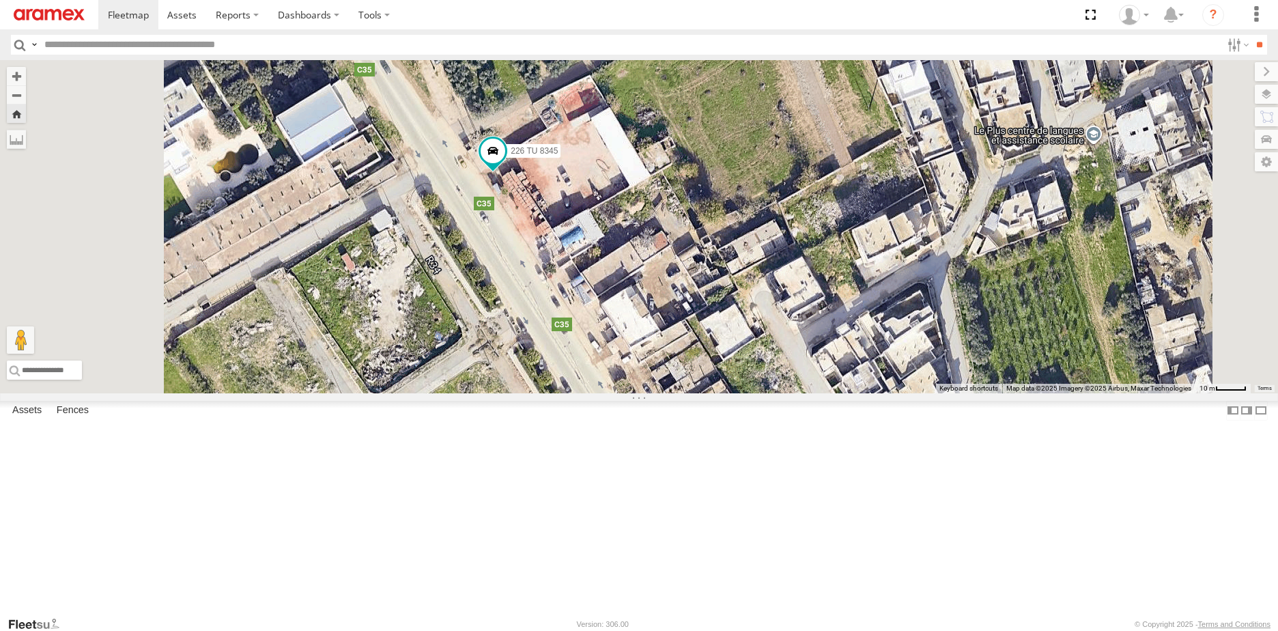
drag, startPoint x: 676, startPoint y: 225, endPoint x: 667, endPoint y: 396, distance: 171.5
click at [668, 393] on div "226 TU 8345" at bounding box center [639, 226] width 1278 height 333
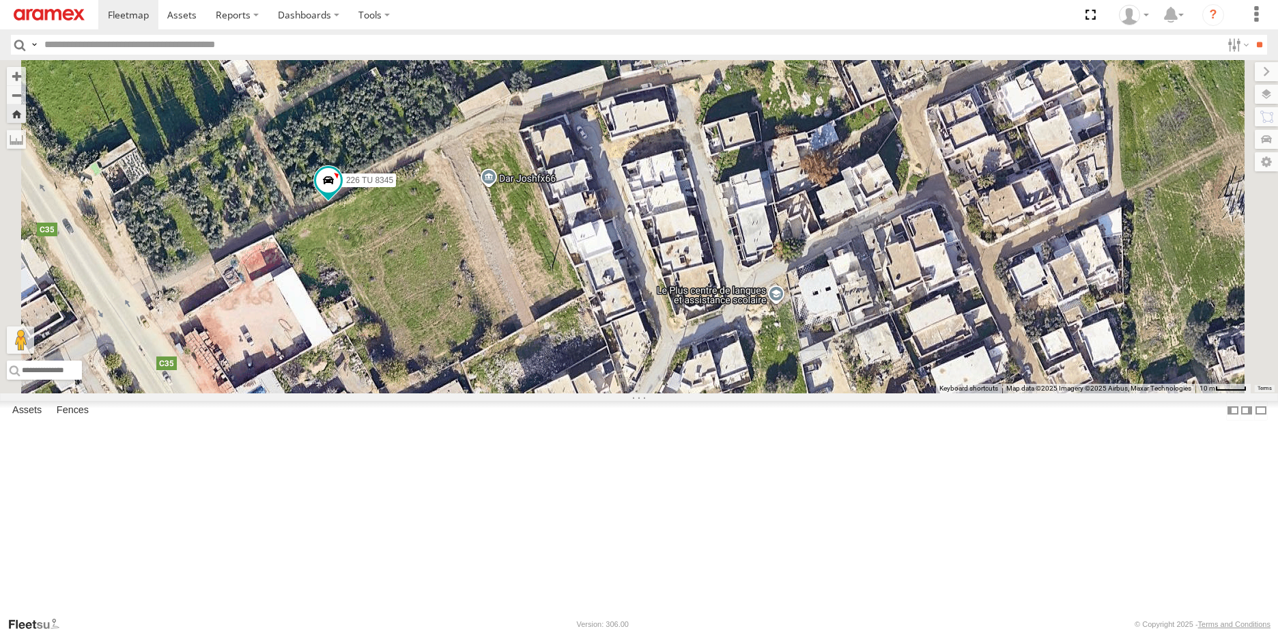
click at [657, 291] on div "226 TU 8345" at bounding box center [639, 226] width 1278 height 333
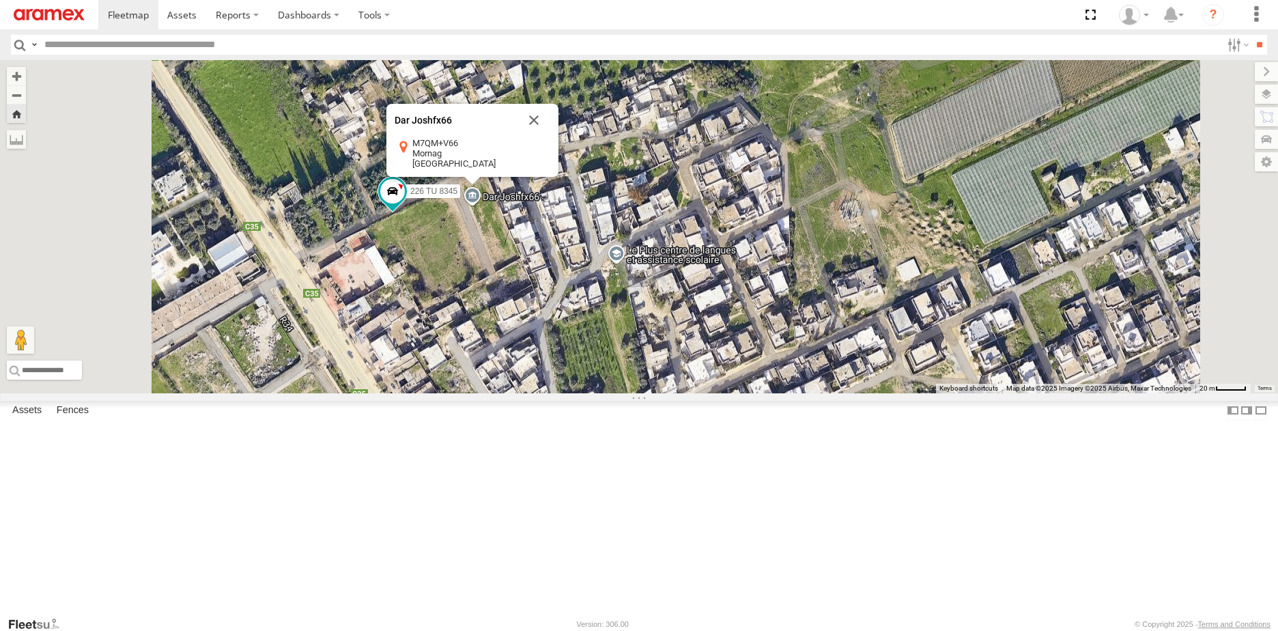
click at [637, 343] on div "226 TU 8345 Dar Joshfx66 Dar Joshfx66 M7QM+V66 Mornag Tunisia View on Google Ma…" at bounding box center [639, 226] width 1278 height 333
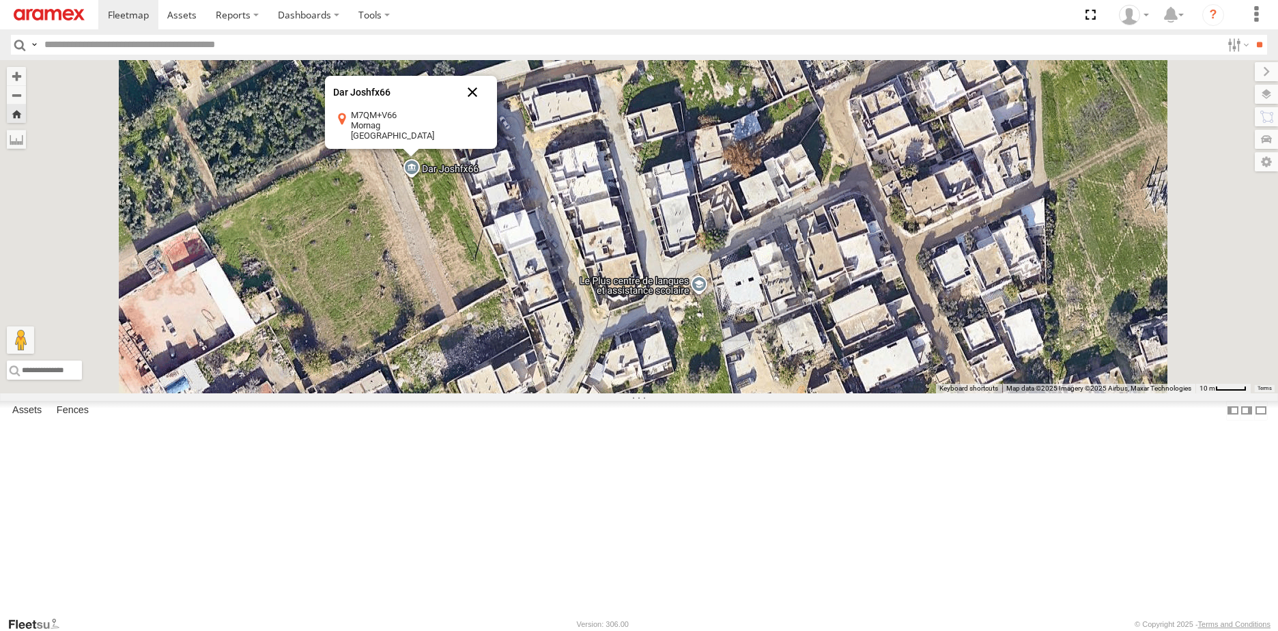
click at [489, 109] on button "Close" at bounding box center [472, 92] width 33 height 33
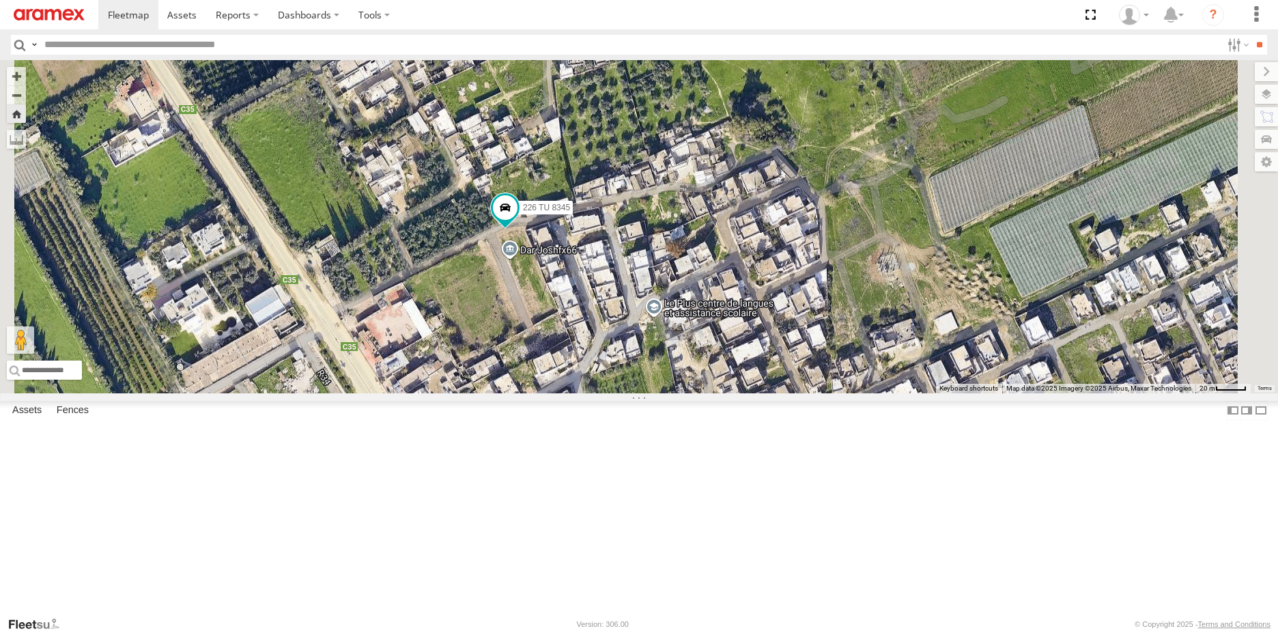
drag, startPoint x: 584, startPoint y: 188, endPoint x: 638, endPoint y: 349, distance: 169.8
click at [638, 348] on div "226 TU 8345" at bounding box center [639, 226] width 1278 height 333
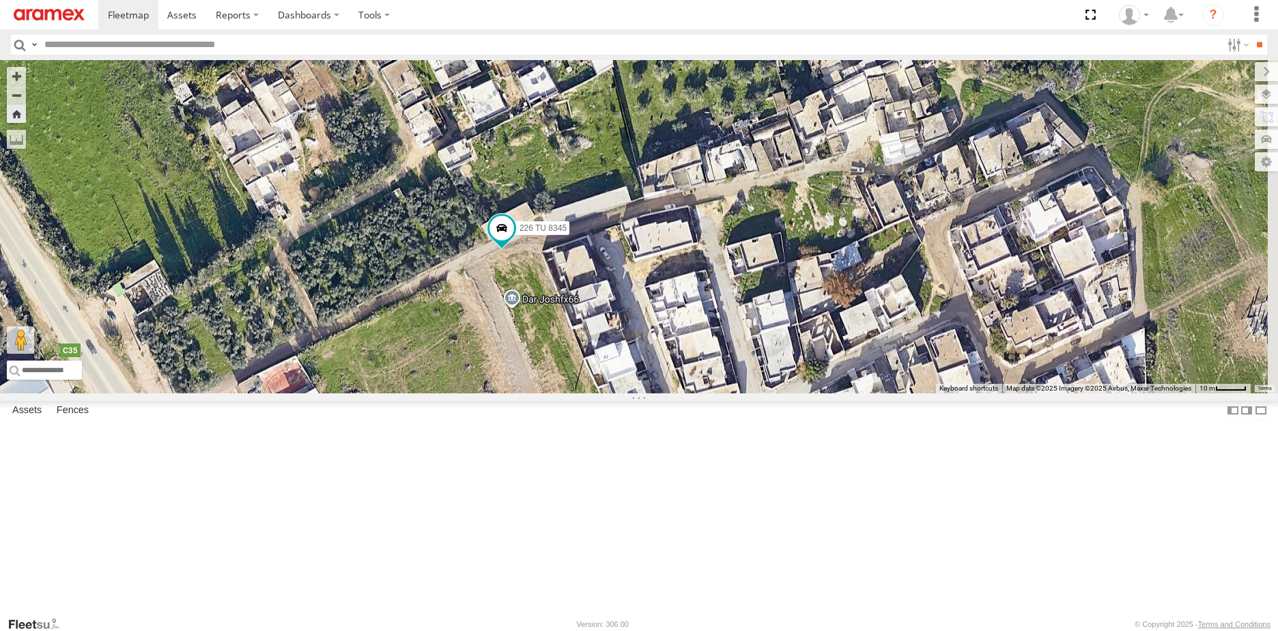
drag, startPoint x: 852, startPoint y: 420, endPoint x: 686, endPoint y: 388, distance: 168.8
click at [686, 388] on div "226 TU 8345" at bounding box center [639, 226] width 1278 height 333
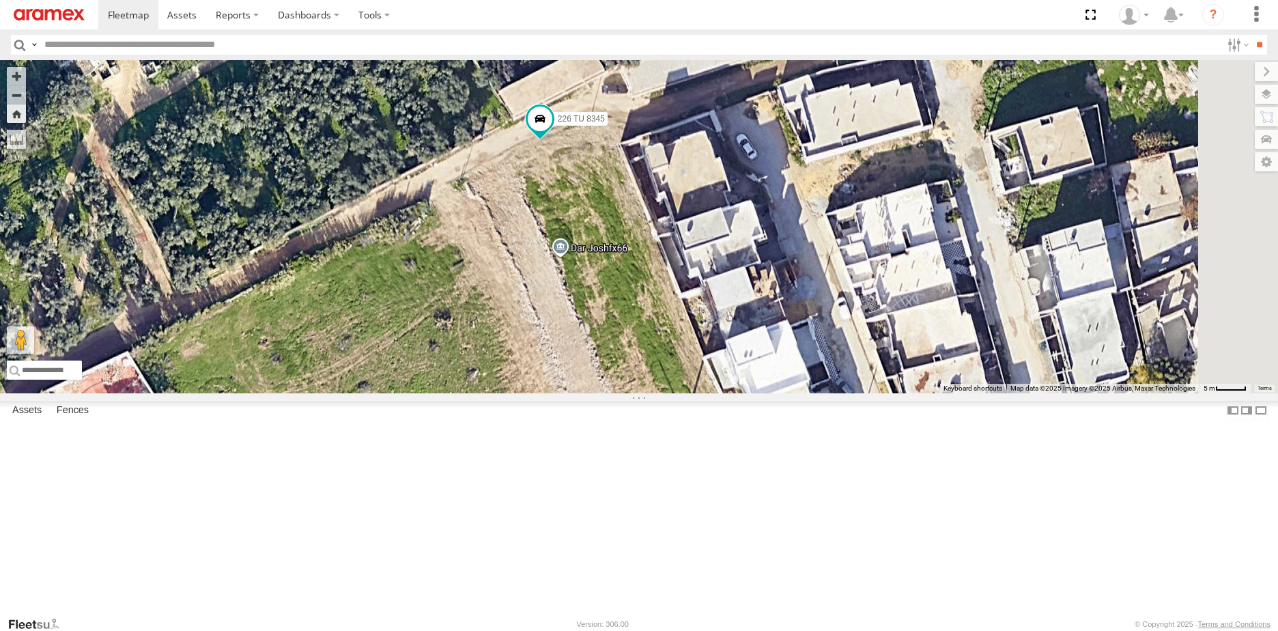
drag, startPoint x: 959, startPoint y: 246, endPoint x: 767, endPoint y: 315, distance: 203.8
click at [767, 315] on div "226 TU 8345 234 TU 2631" at bounding box center [639, 226] width 1278 height 333
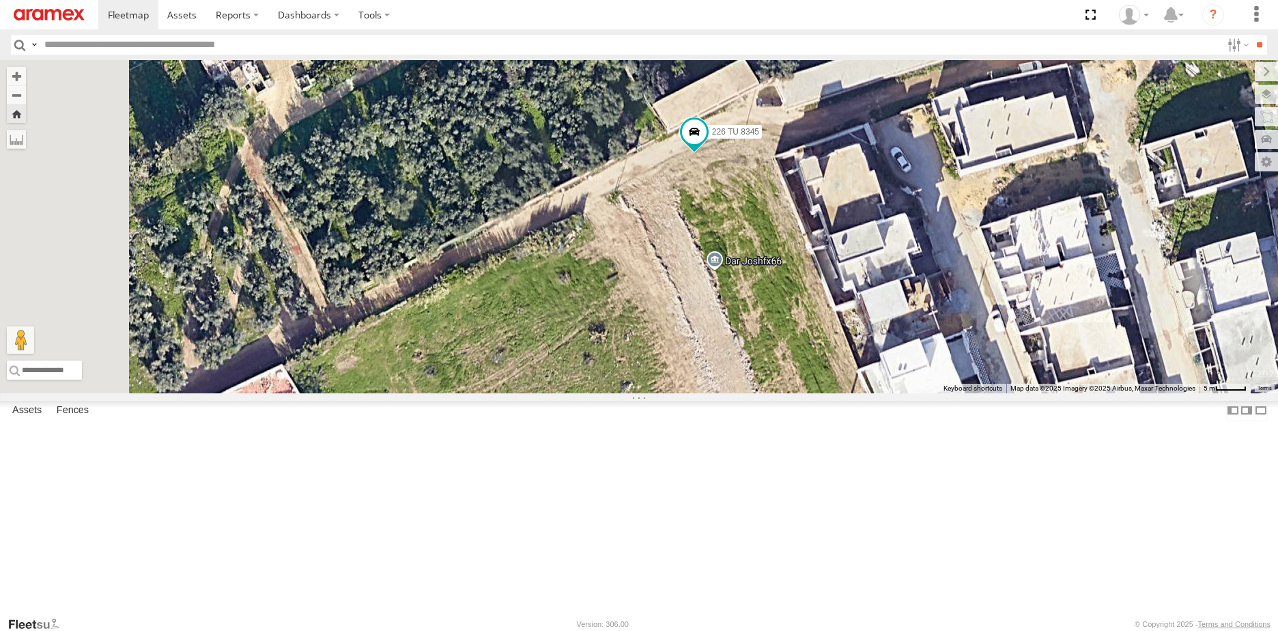
drag, startPoint x: 652, startPoint y: 300, endPoint x: 792, endPoint y: 304, distance: 140.6
click at [792, 304] on div "226 TU 8345 234 TU 2631" at bounding box center [639, 226] width 1278 height 333
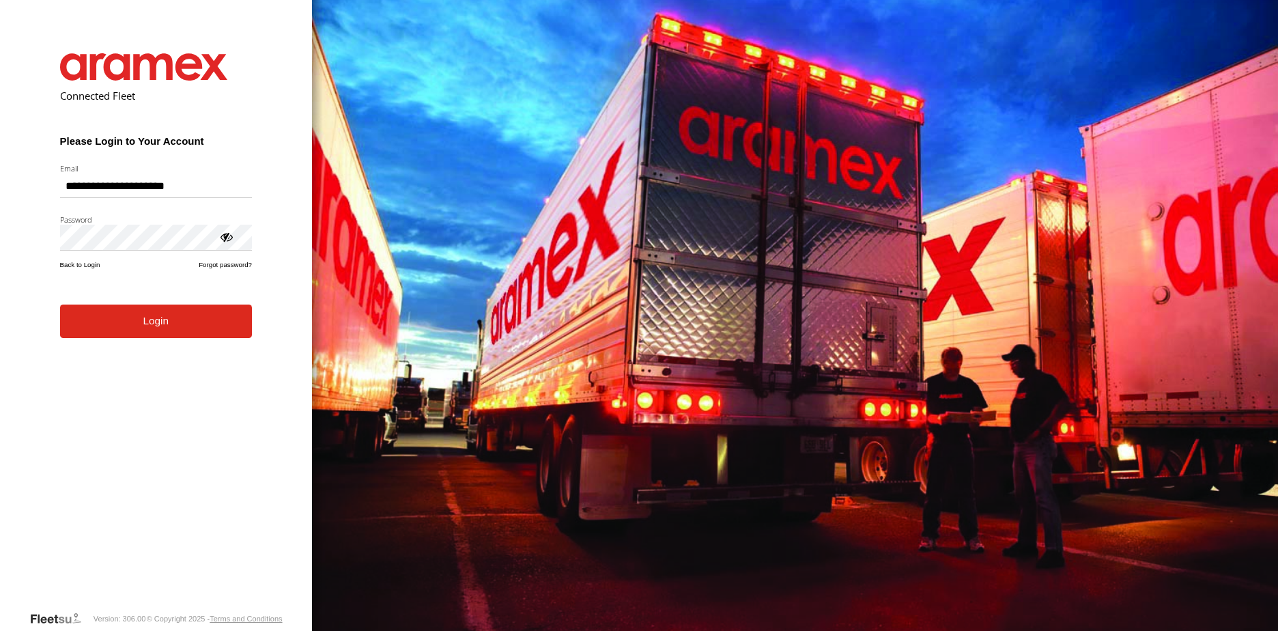
click at [227, 240] on div at bounding box center [226, 236] width 14 height 14
click at [168, 322] on button "Login" at bounding box center [156, 320] width 192 height 33
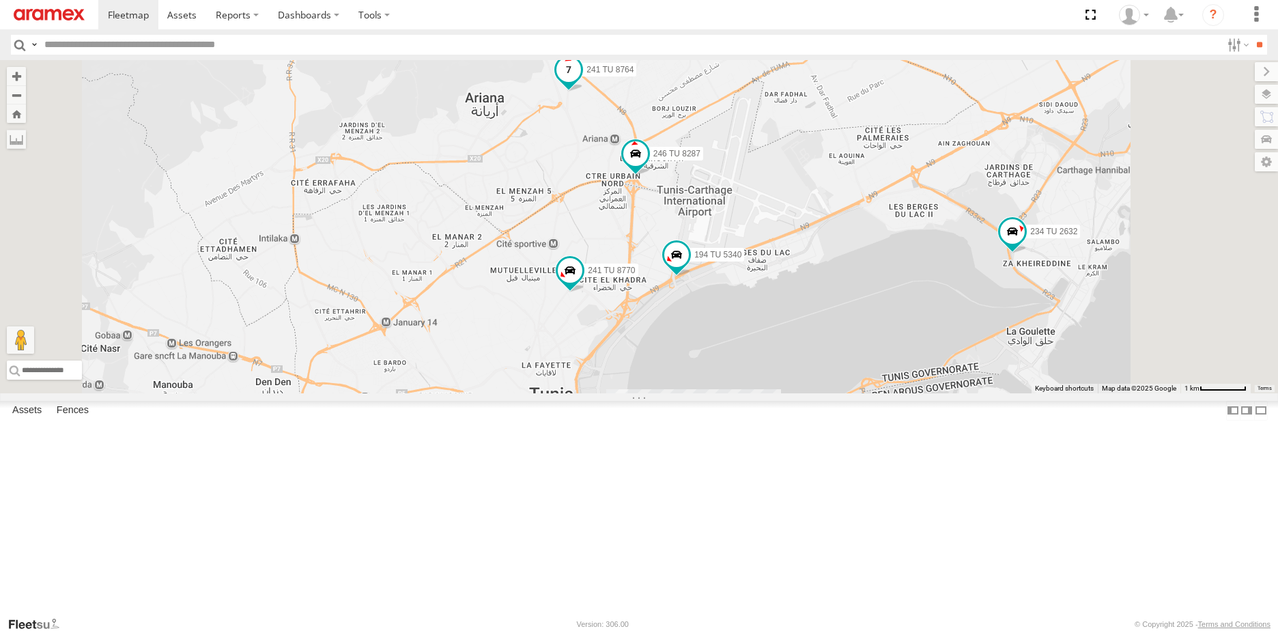
click at [581, 82] on span at bounding box center [568, 69] width 25 height 25
click at [730, 228] on div "234 TU 2632 241 TU 8764 241 TU 8765 241 TU 8770 226 TU 8345 247 TU 9970 143 TU …" at bounding box center [639, 226] width 1278 height 333
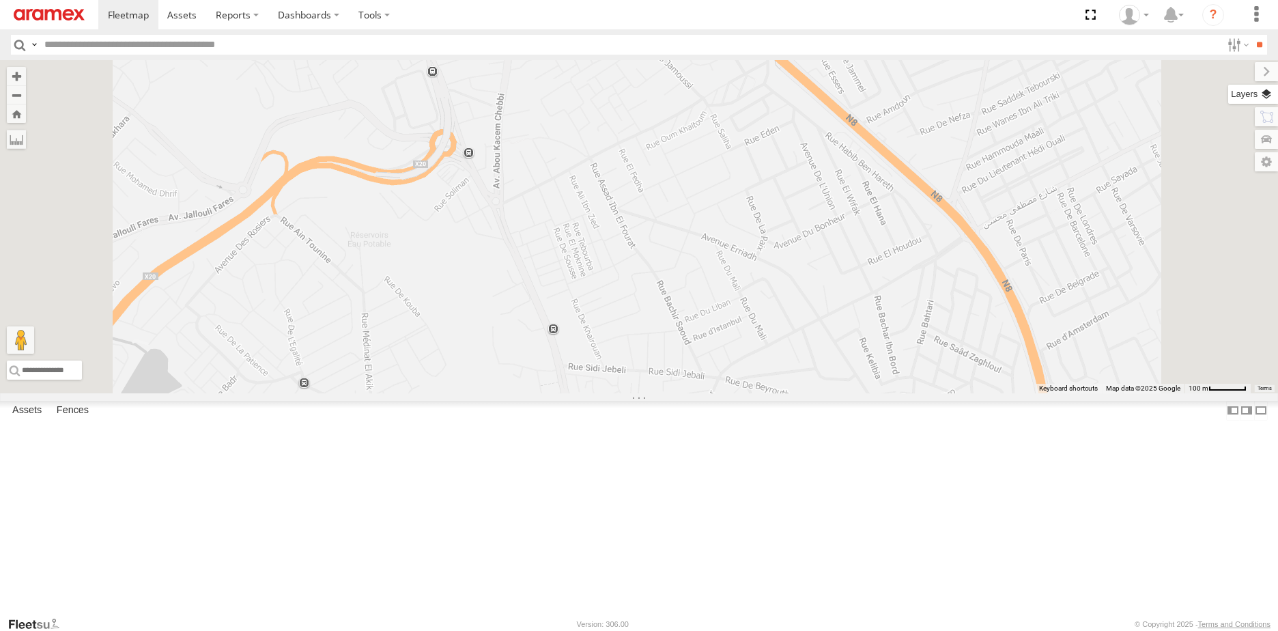
click at [1271, 93] on label at bounding box center [1253, 94] width 50 height 19
click at [0, 0] on div "Overlays" at bounding box center [0, 0] width 0 height 0
click at [0, 0] on span "Overlays" at bounding box center [0, 0] width 0 height 0
click at [0, 0] on span "Fences" at bounding box center [0, 0] width 0 height 0
click at [0, 0] on div "Assets" at bounding box center [0, 0] width 0 height 0
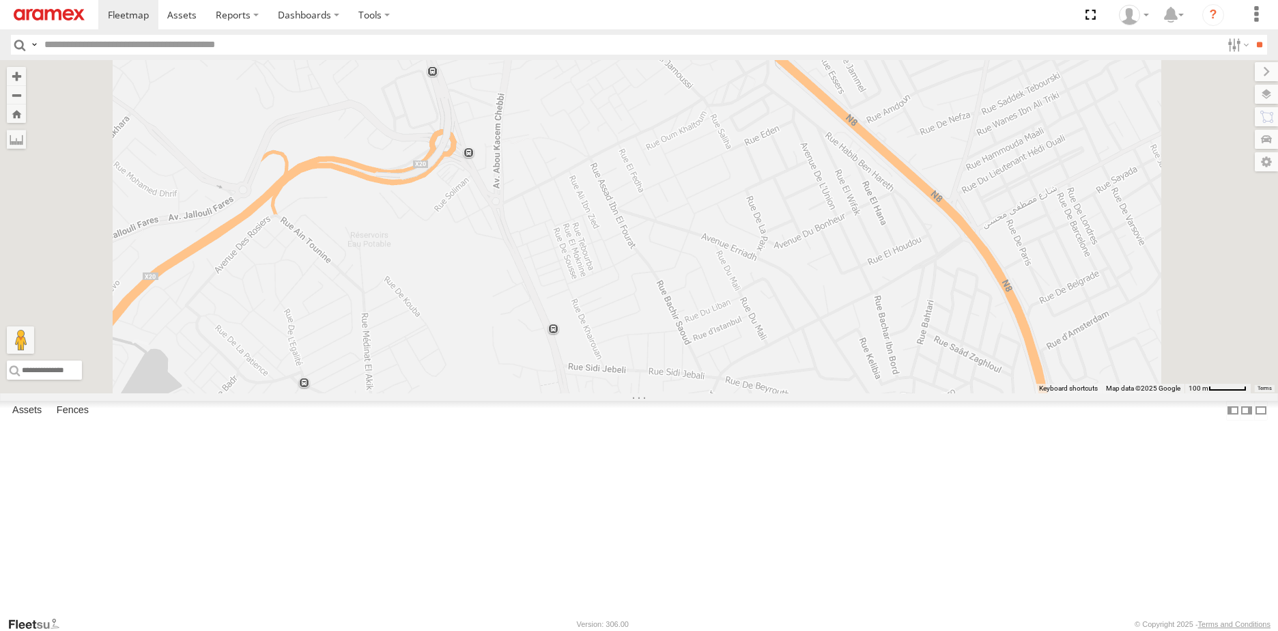
click at [0, 0] on span "Basemaps" at bounding box center [0, 0] width 0 height 0
click at [0, 0] on span "Satellite + Roadmap" at bounding box center [0, 0] width 0 height 0
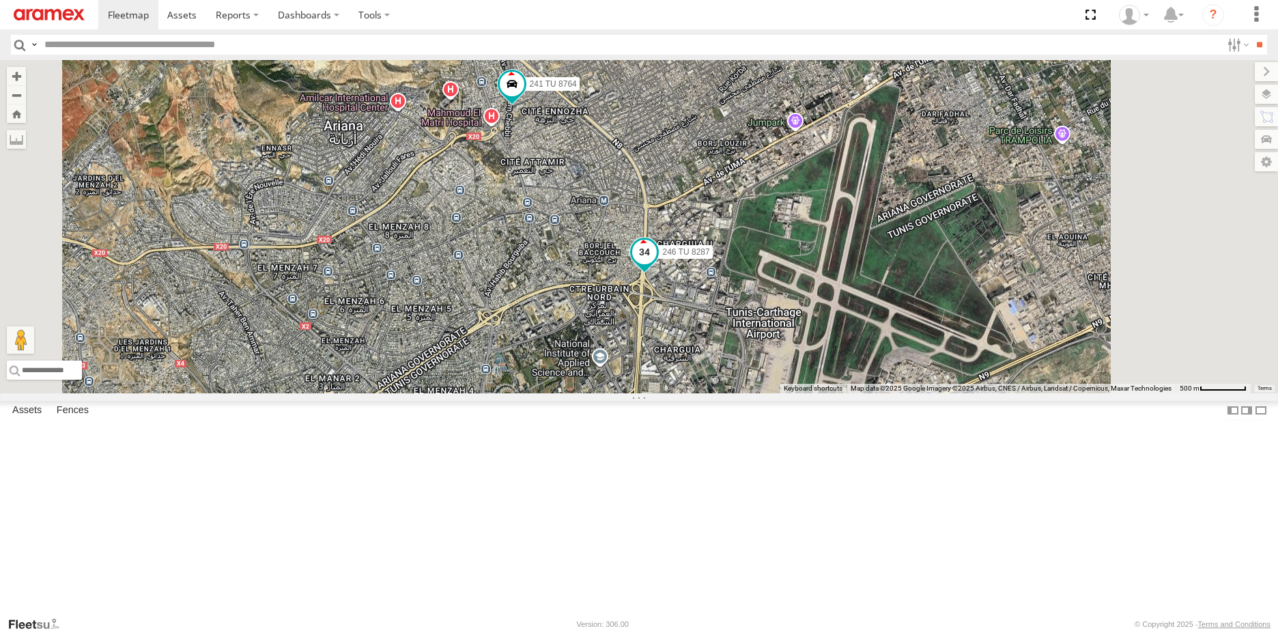
click at [657, 265] on span at bounding box center [644, 252] width 25 height 25
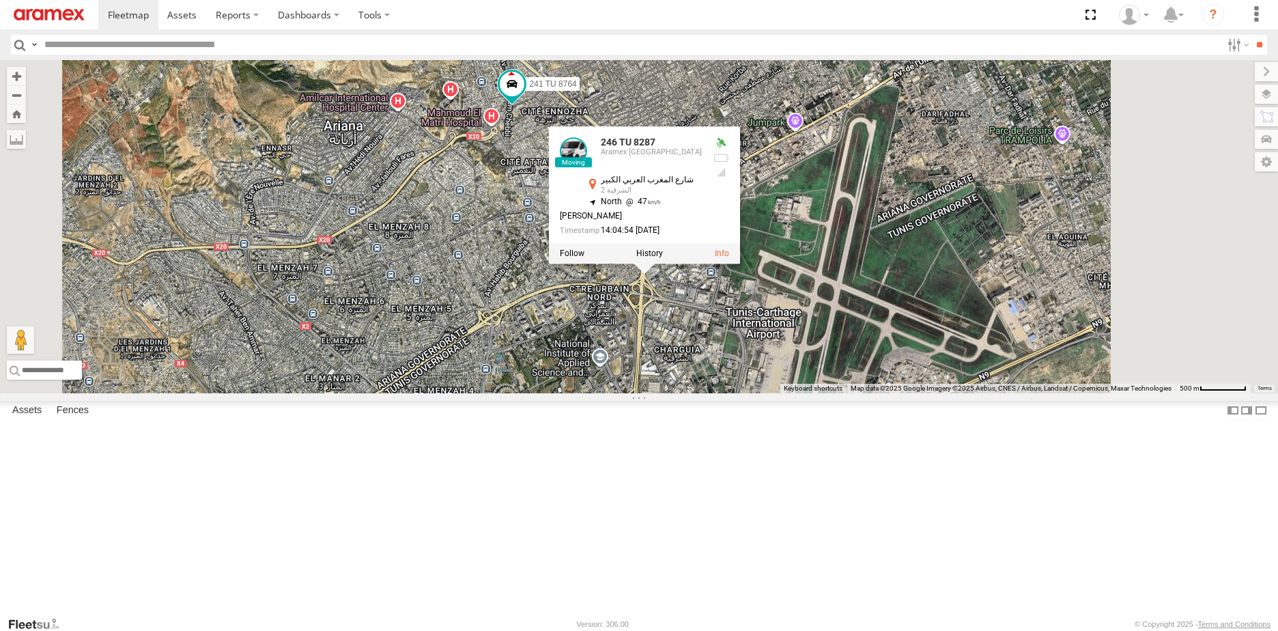
click at [742, 393] on div "234 TU 2632 241 TU 8764 241 TU 8765 241 TU 8770 226 TU 8345 247 TU 9970 143 TU …" at bounding box center [639, 226] width 1278 height 333
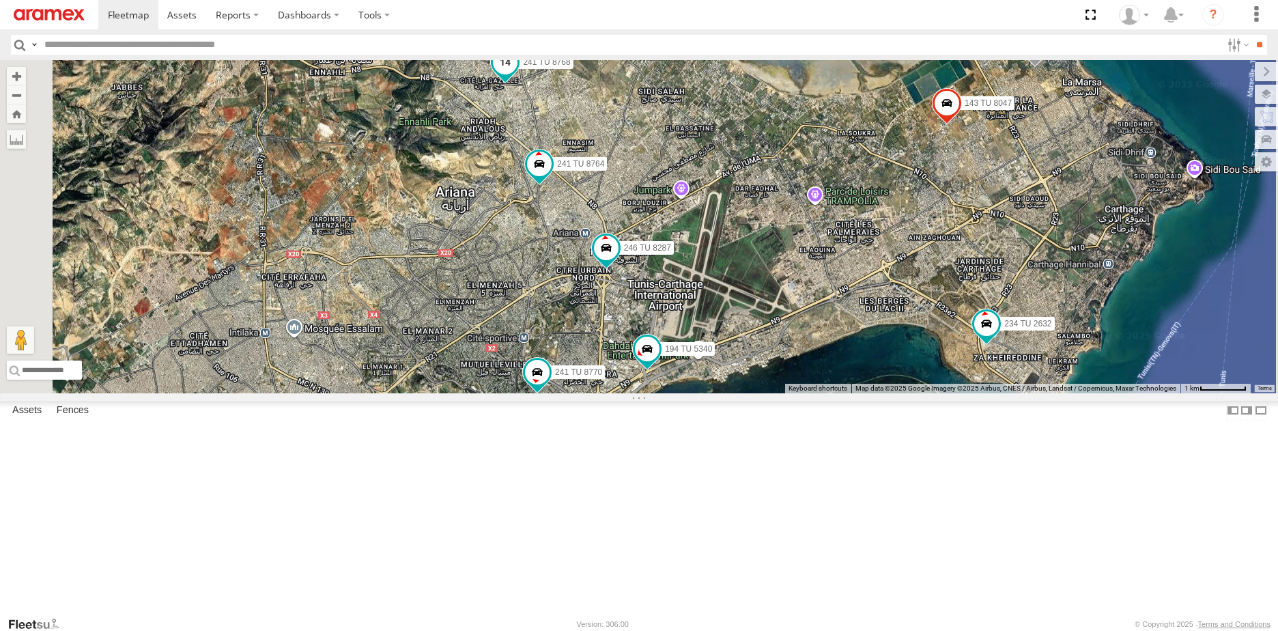
click at [517, 74] on span at bounding box center [505, 62] width 25 height 25
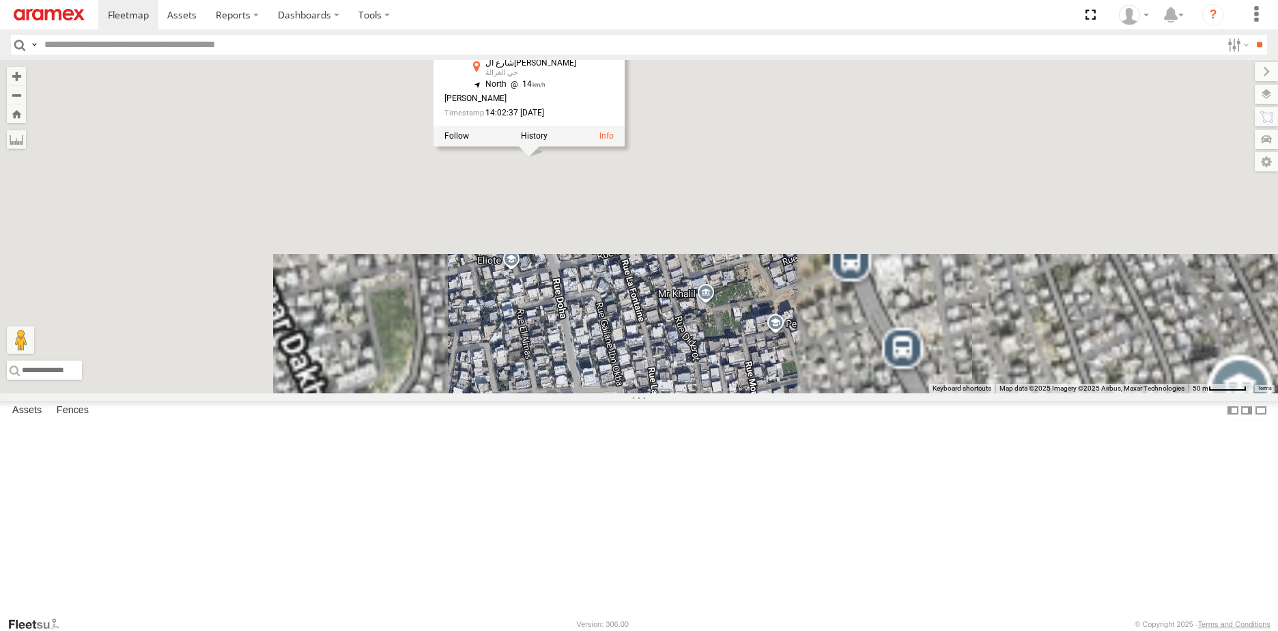
drag, startPoint x: 610, startPoint y: 186, endPoint x: 751, endPoint y: 530, distance: 371.8
click at [753, 393] on div "234 TU 2632 241 TU 8764 241 TU 8765 241 TU 8770 226 TU 8345 247 TU 9970 143 TU …" at bounding box center [639, 226] width 1278 height 333
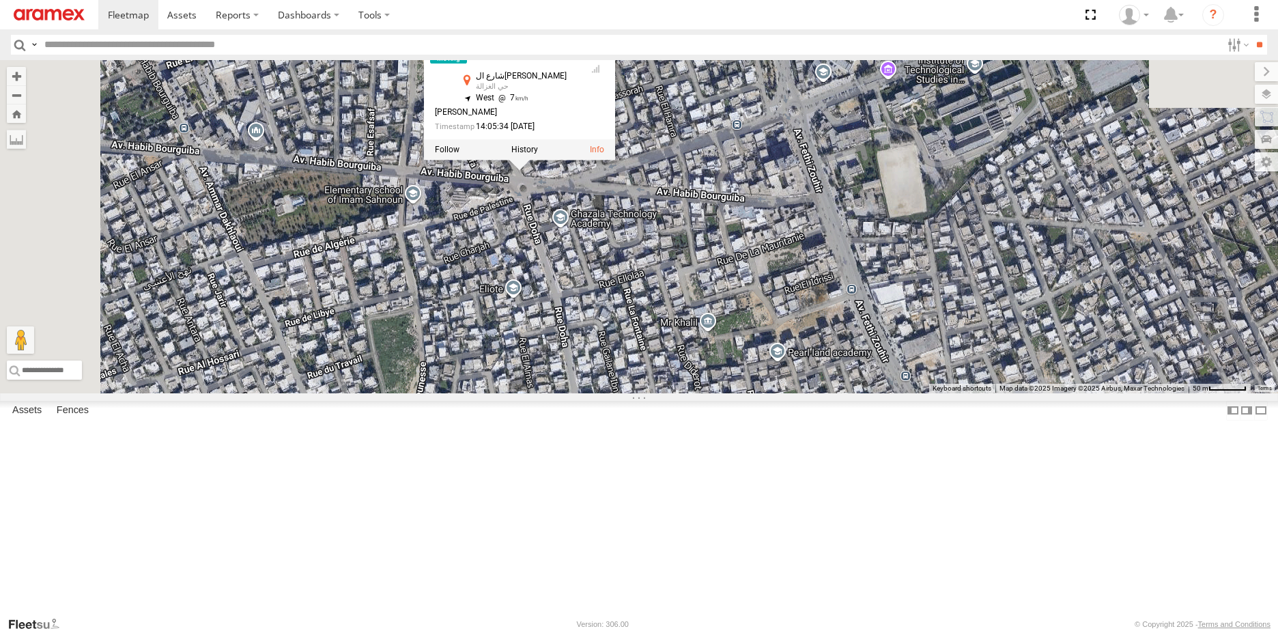
click at [696, 347] on div "234 TU 2632 241 TU 8764 241 TU 8765 241 TU 8770 226 TU 8345 247 TU 9970 143 TU …" at bounding box center [639, 226] width 1278 height 333
